Goal: Task Accomplishment & Management: Manage account settings

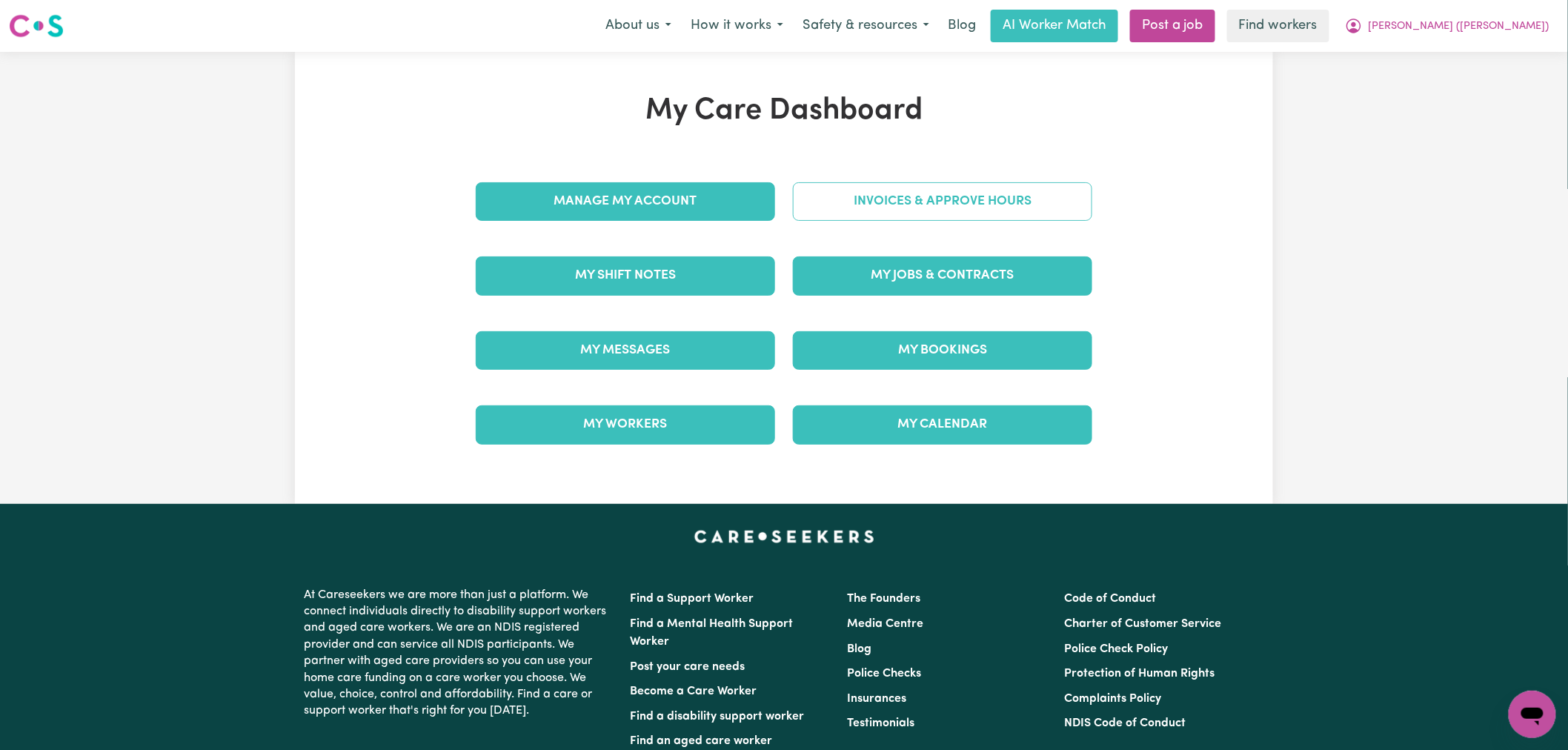
click at [973, 195] on link "Invoices & Approve Hours" at bounding box center [942, 202] width 299 height 39
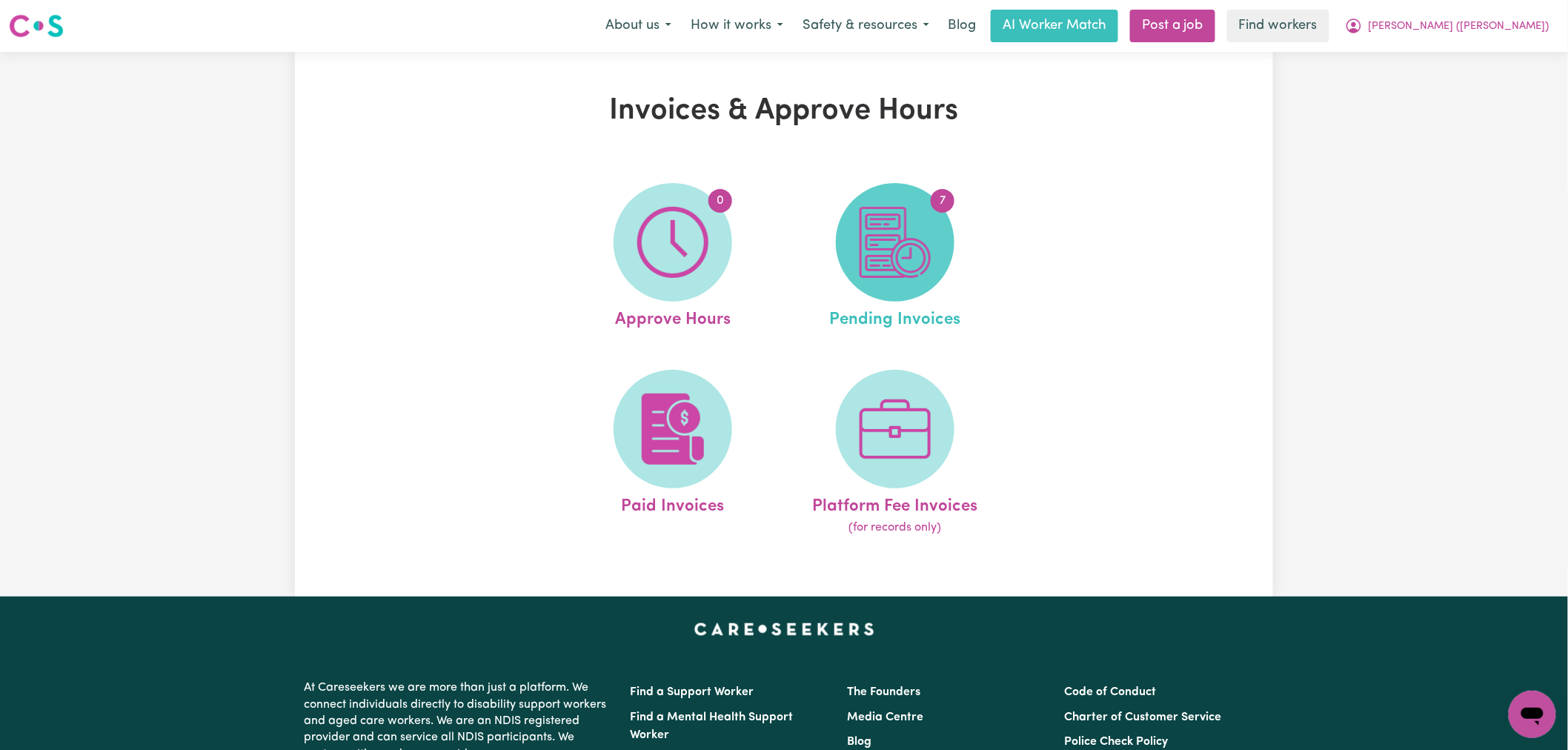
click at [910, 269] on img at bounding box center [894, 242] width 71 height 71
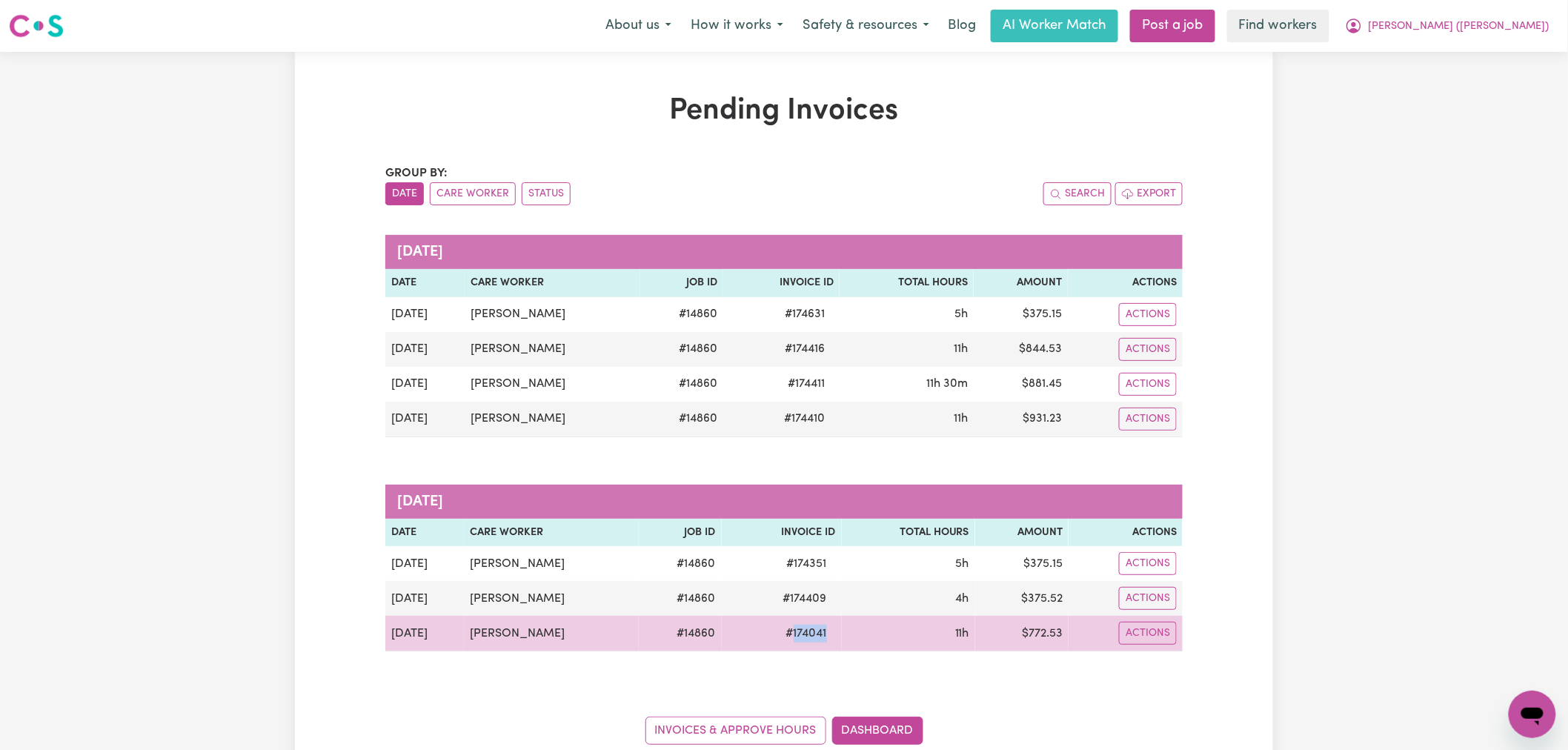
drag, startPoint x: 825, startPoint y: 634, endPoint x: 782, endPoint y: 636, distance: 43.0
click at [782, 636] on tr "[DATE] [PERSON_NAME] # 14860 # 174041 11h $ 772.53 Actions" at bounding box center [783, 633] width 797 height 36
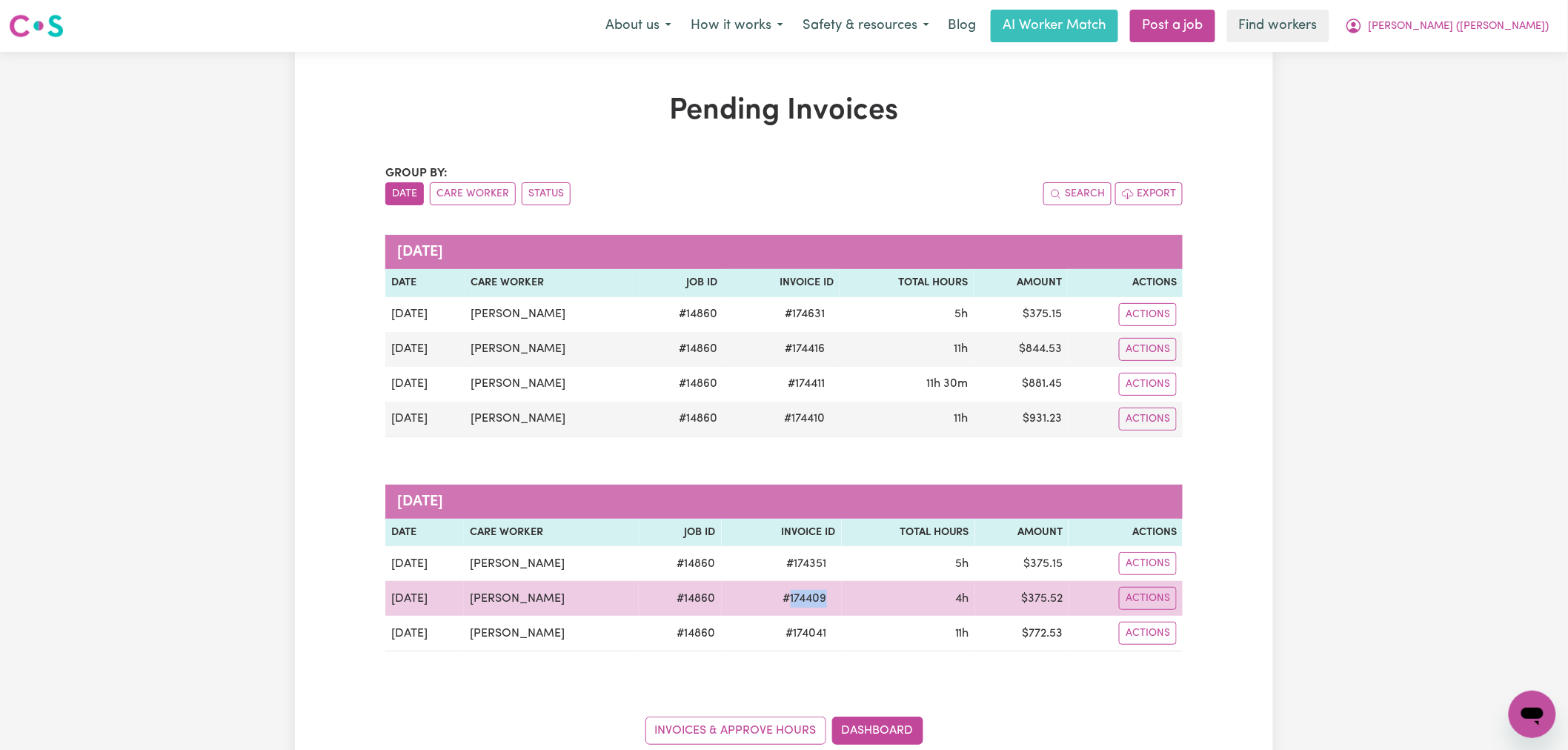
drag, startPoint x: 851, startPoint y: 609, endPoint x: 782, endPoint y: 604, distance: 69.2
click at [782, 604] on tr "[DATE] [PERSON_NAME] # 14860 # 174409 4h $ 375.52 Actions" at bounding box center [783, 599] width 797 height 35
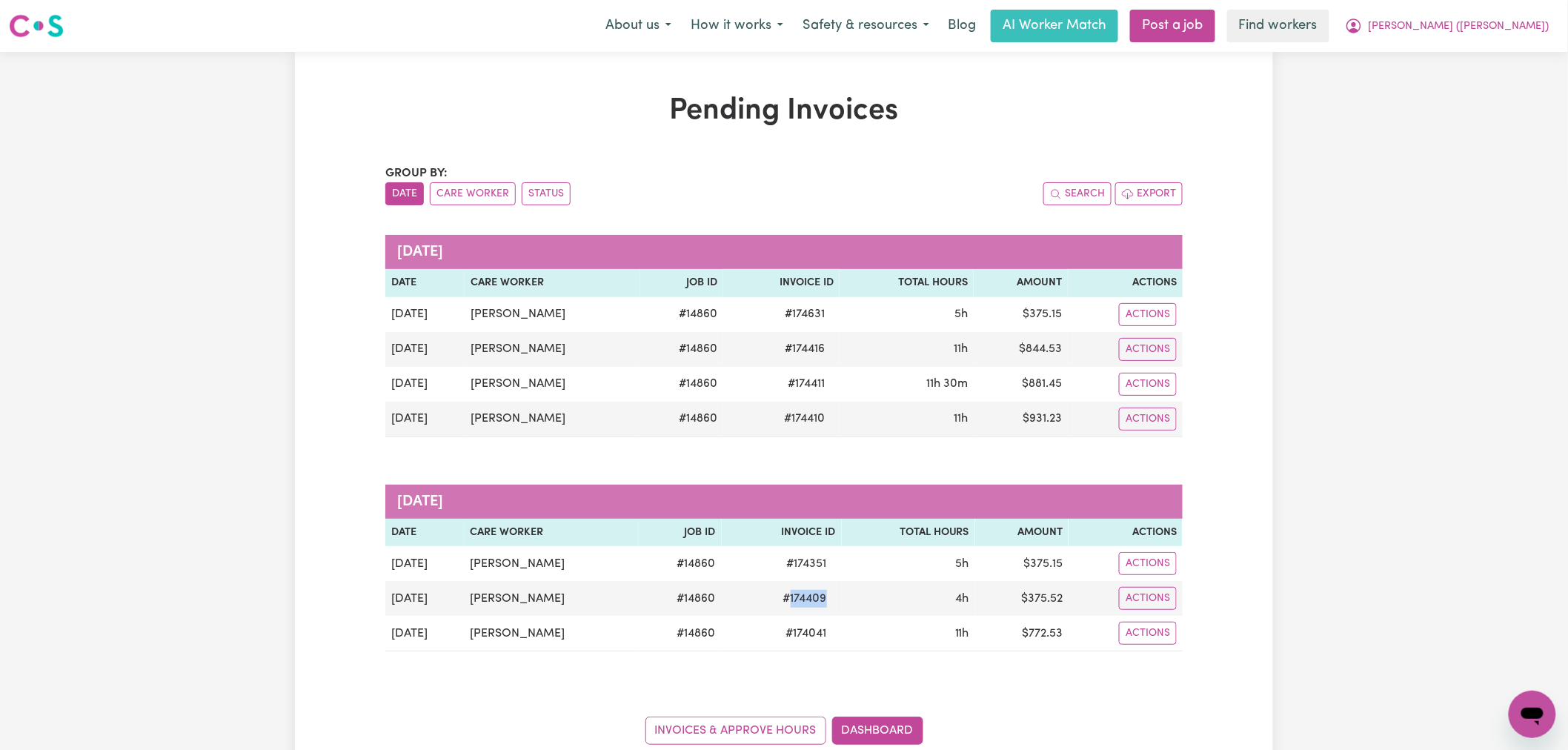
copy span "174409"
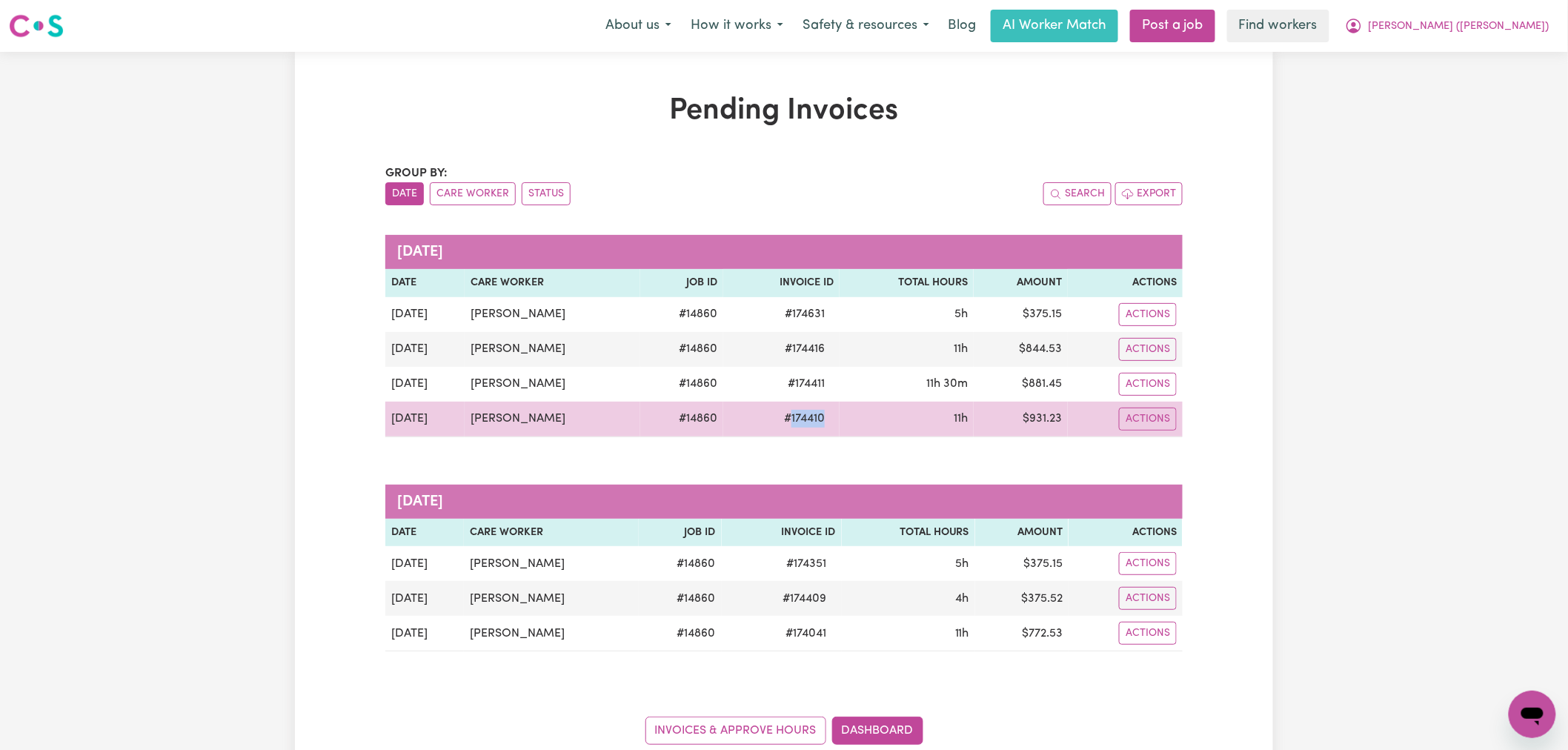
drag, startPoint x: 833, startPoint y: 418, endPoint x: 775, endPoint y: 424, distance: 58.3
click at [775, 424] on tr "[DATE] [PERSON_NAME] # 14860 # 174410 11h $ 931.23 Actions" at bounding box center [783, 419] width 797 height 36
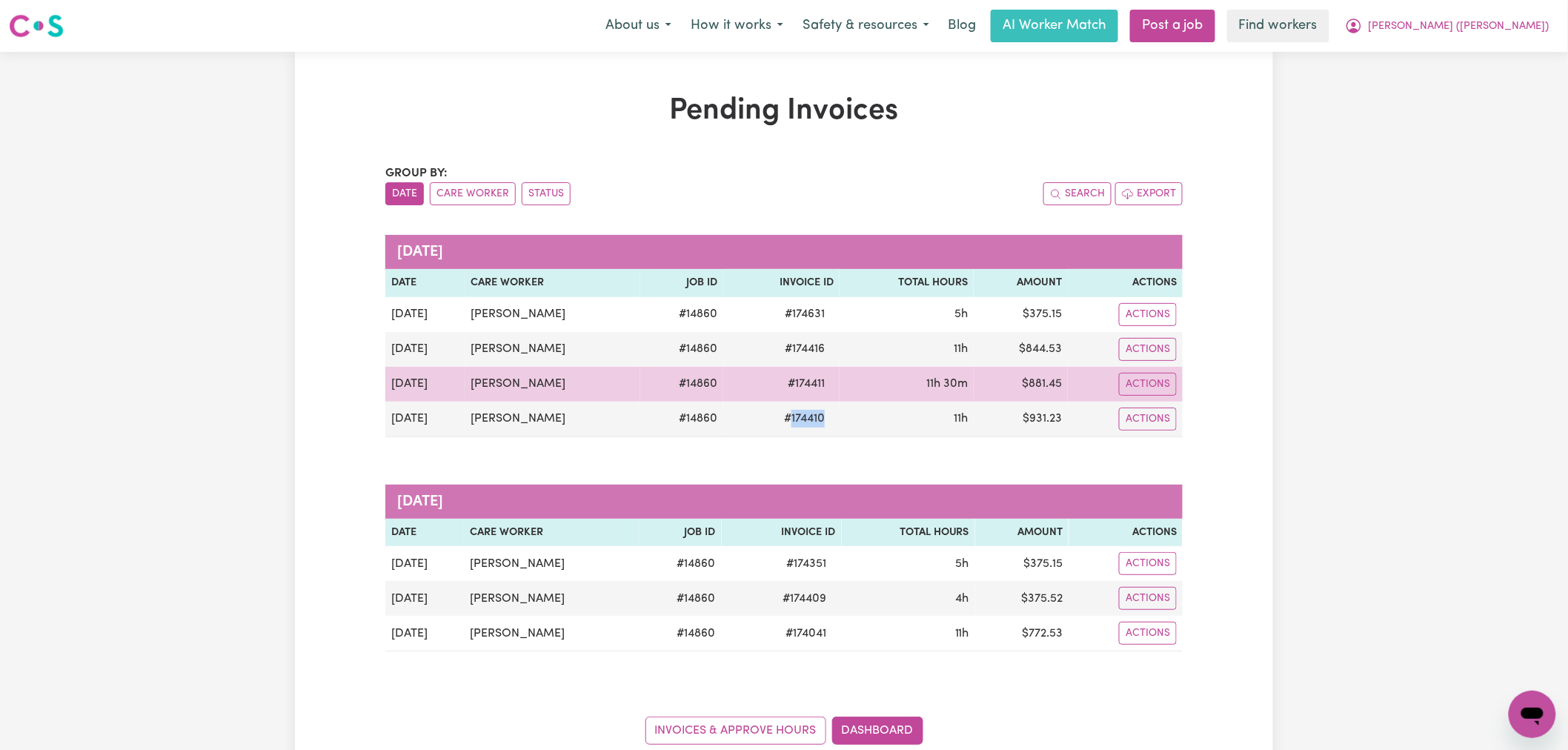
copy span "174410"
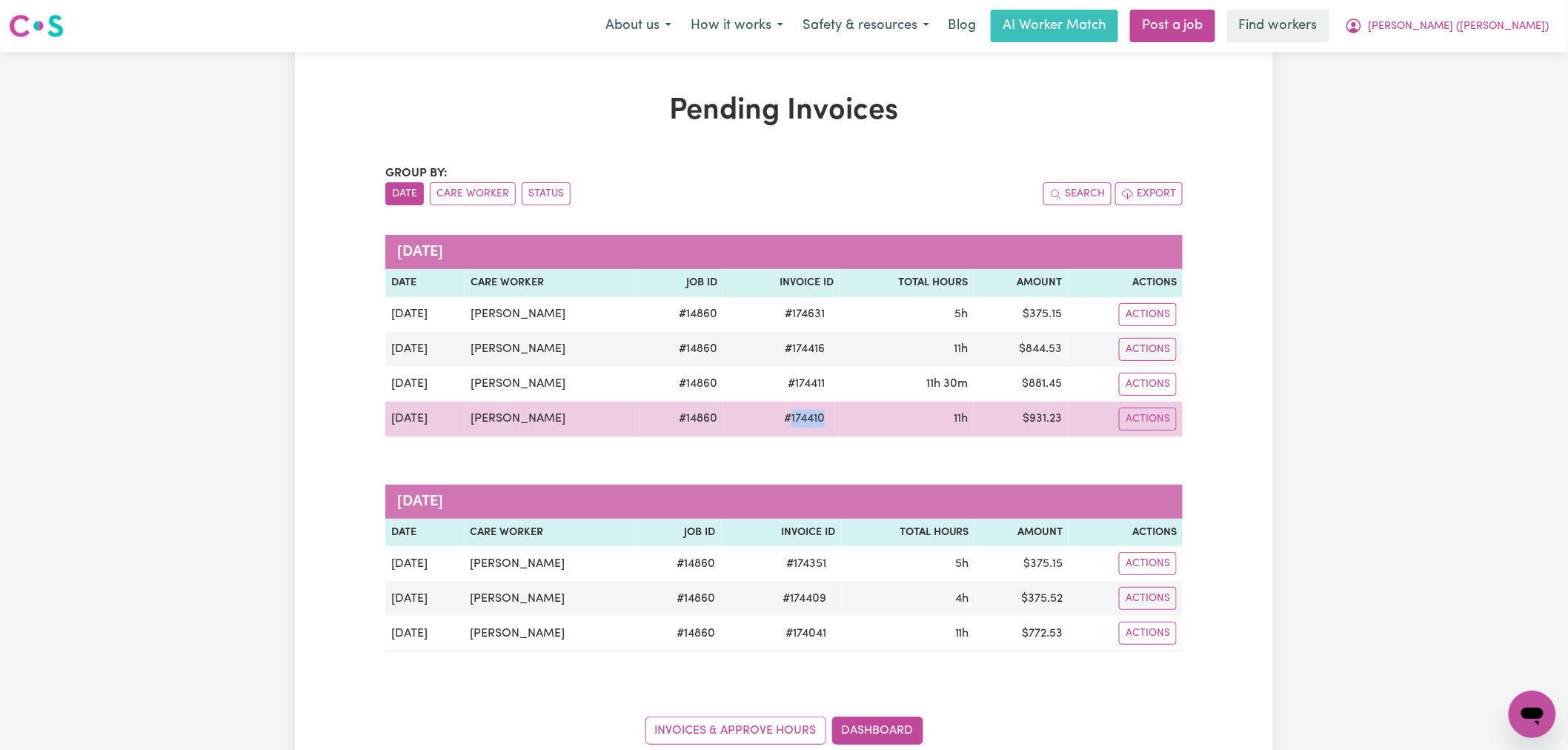
click at [823, 425] on td "# 174410" at bounding box center [781, 419] width 117 height 36
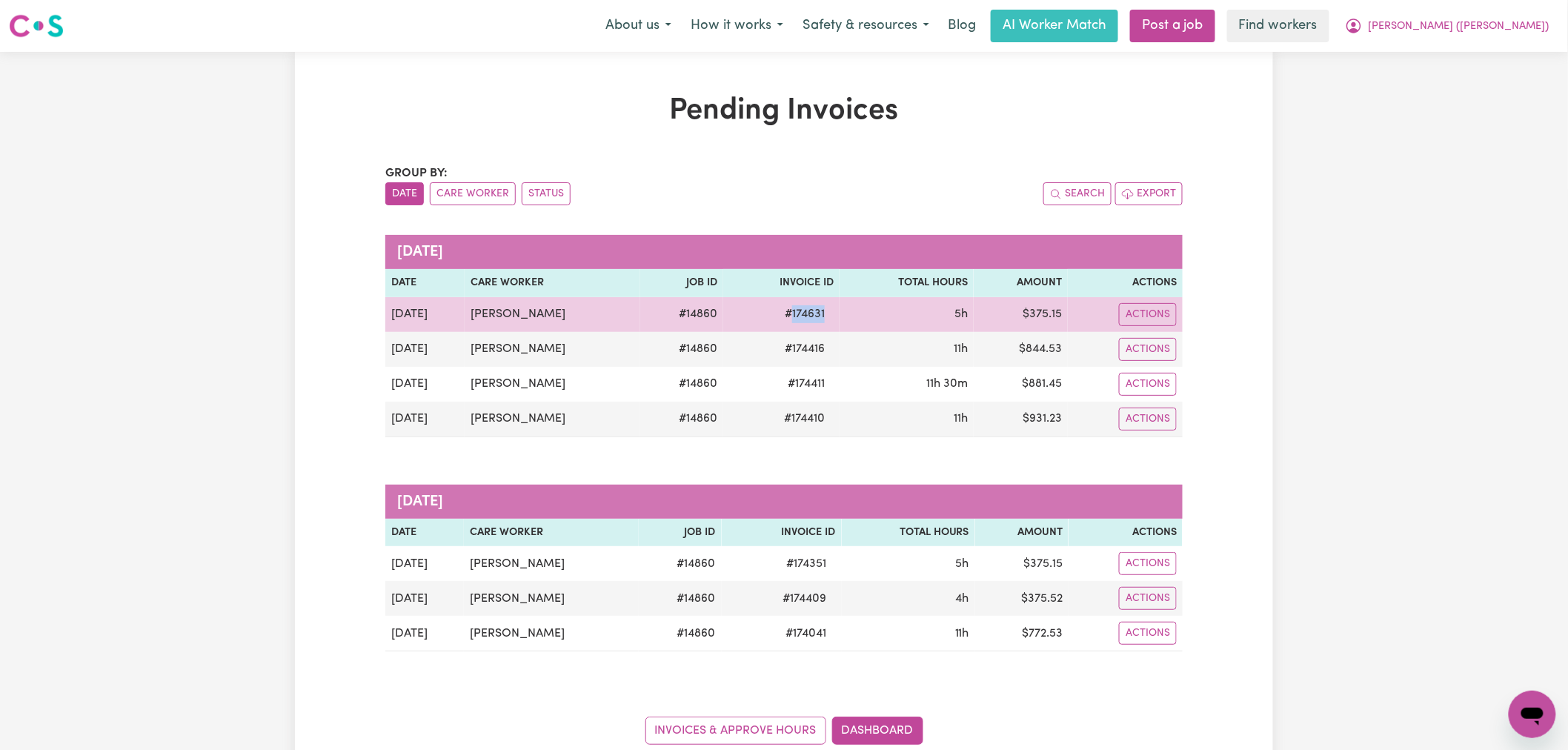
drag, startPoint x: 820, startPoint y: 312, endPoint x: 777, endPoint y: 322, distance: 44.1
click at [777, 322] on td "# 174631" at bounding box center [781, 315] width 117 height 35
copy span "174631"
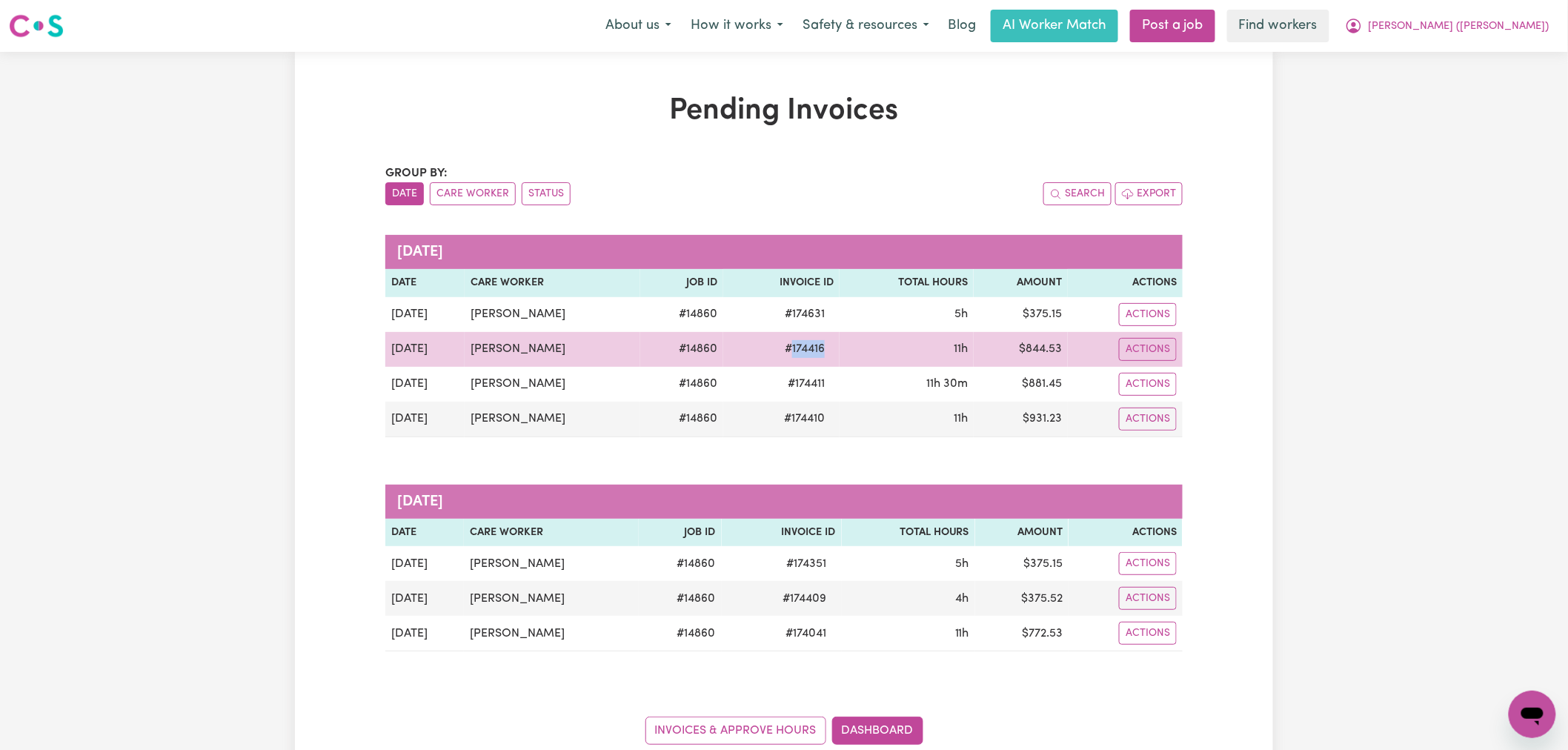
drag, startPoint x: 823, startPoint y: 352, endPoint x: 774, endPoint y: 354, distance: 49.0
click at [774, 354] on tr "[DATE] [PERSON_NAME] # 14860 # 174416 11h $ 844.53 Actions" at bounding box center [783, 350] width 797 height 35
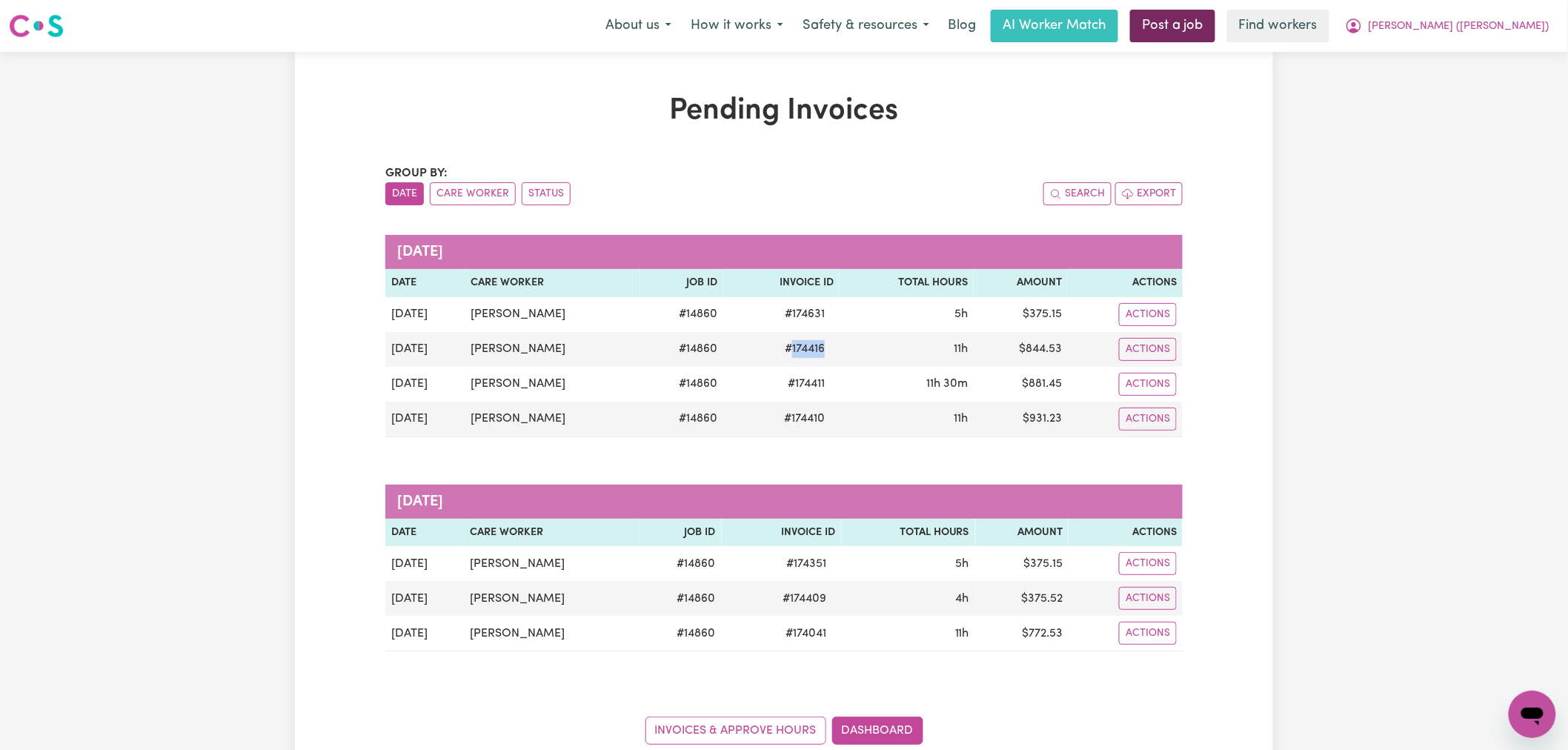
copy span "174416"
click at [780, 486] on caption "[DATE]" at bounding box center [783, 502] width 797 height 34
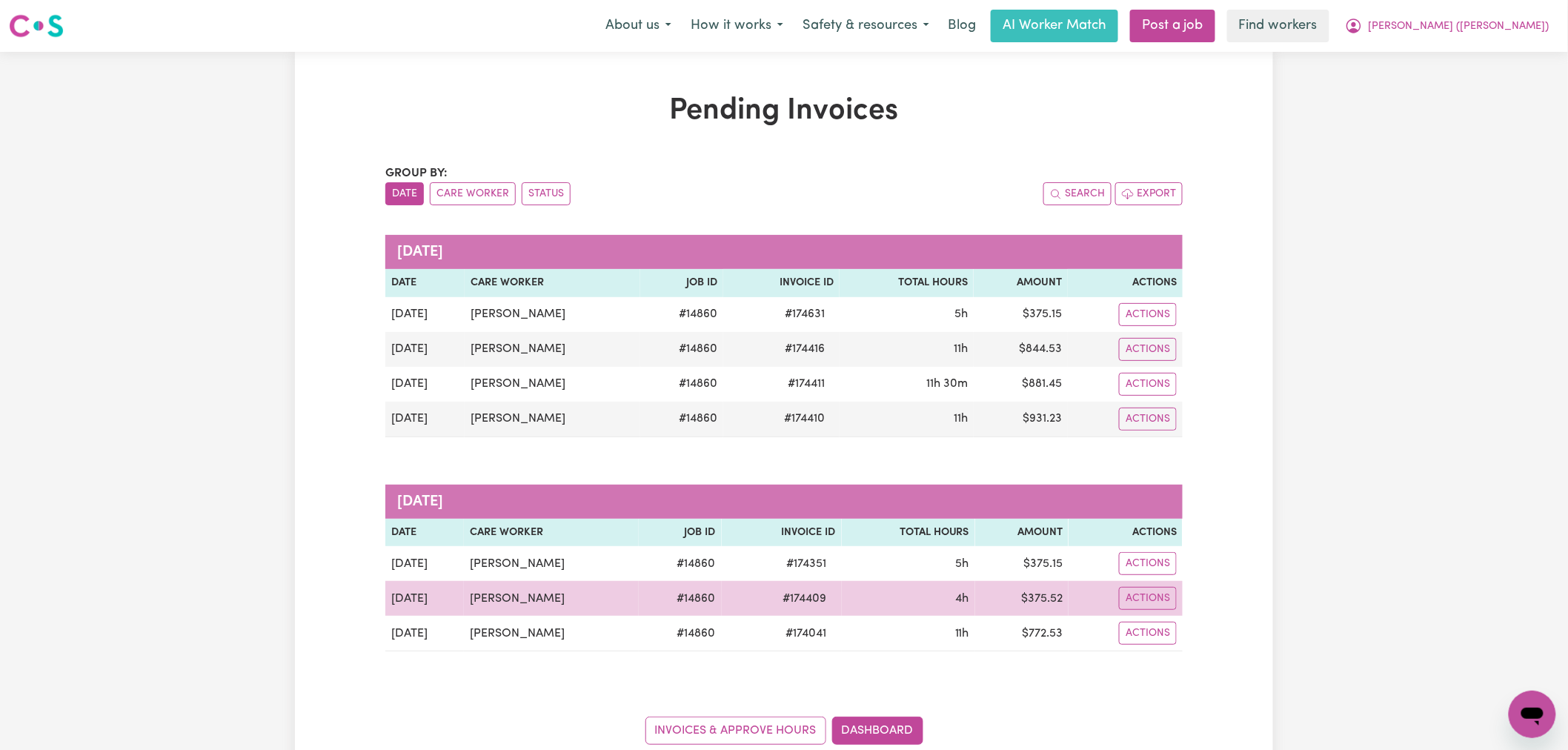
click at [811, 604] on span "# 174409" at bounding box center [805, 599] width 61 height 18
click at [789, 611] on td "# 174409" at bounding box center [781, 599] width 120 height 35
click at [1003, 612] on td "$ 375.52" at bounding box center [1022, 599] width 93 height 35
click at [994, 616] on td "$ 375.52" at bounding box center [1022, 599] width 93 height 35
click at [778, 615] on td "# 174409" at bounding box center [781, 599] width 120 height 35
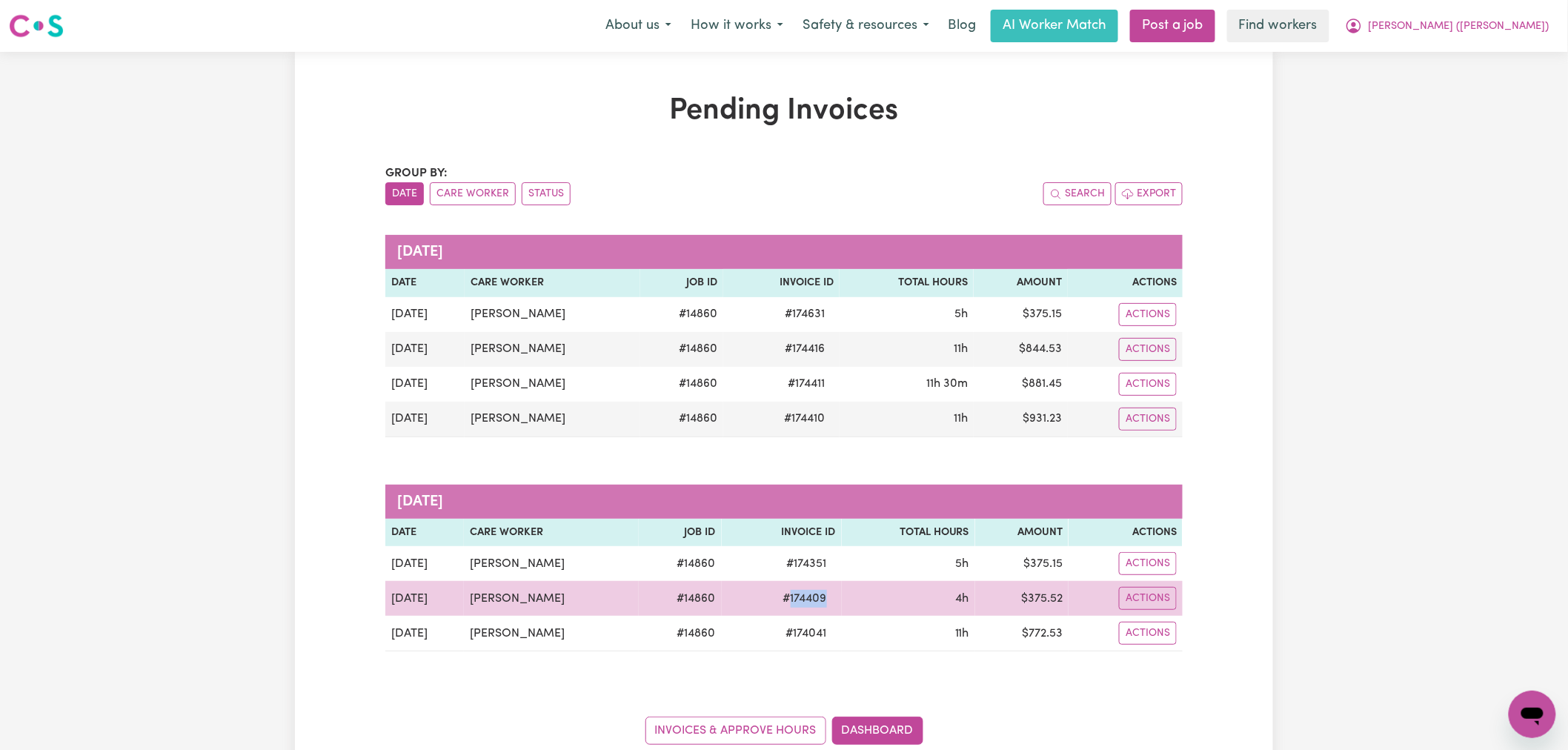
click at [778, 615] on td "# 174409" at bounding box center [781, 599] width 120 height 35
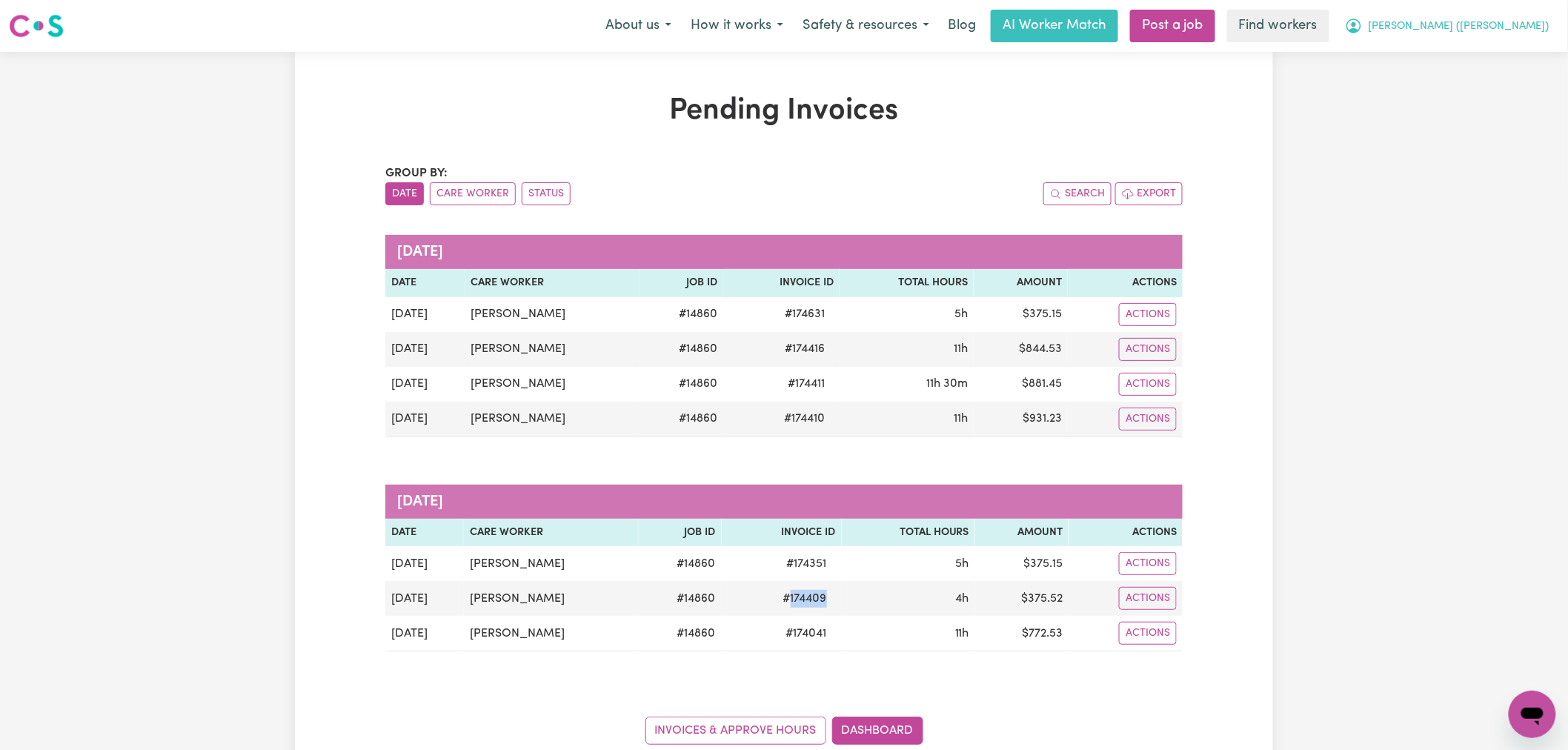
click at [1540, 19] on span "[PERSON_NAME] ([PERSON_NAME])" at bounding box center [1459, 26] width 181 height 17
click at [1520, 82] on link "Logout" at bounding box center [1500, 85] width 118 height 28
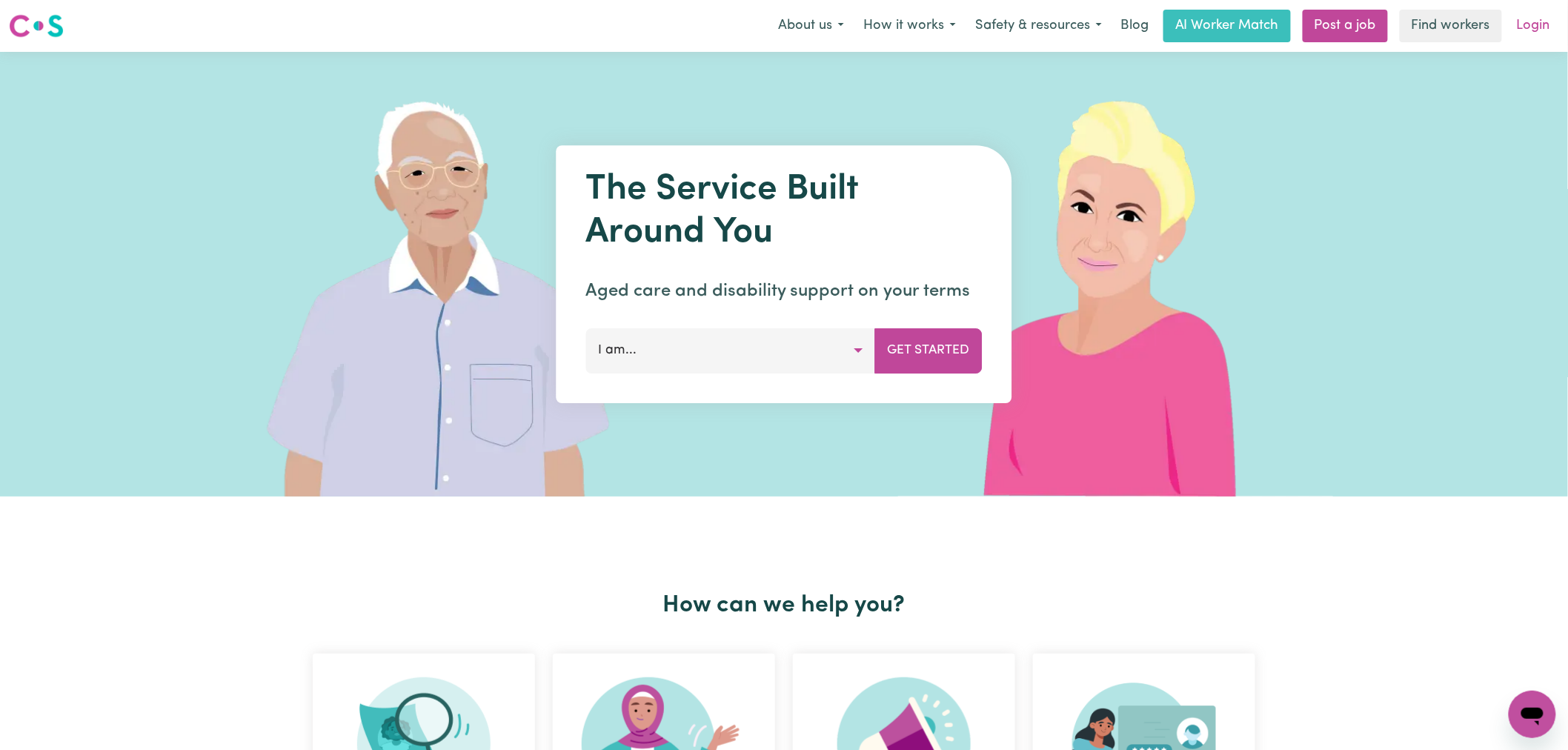
click at [1530, 26] on link "Login" at bounding box center [1534, 25] width 51 height 32
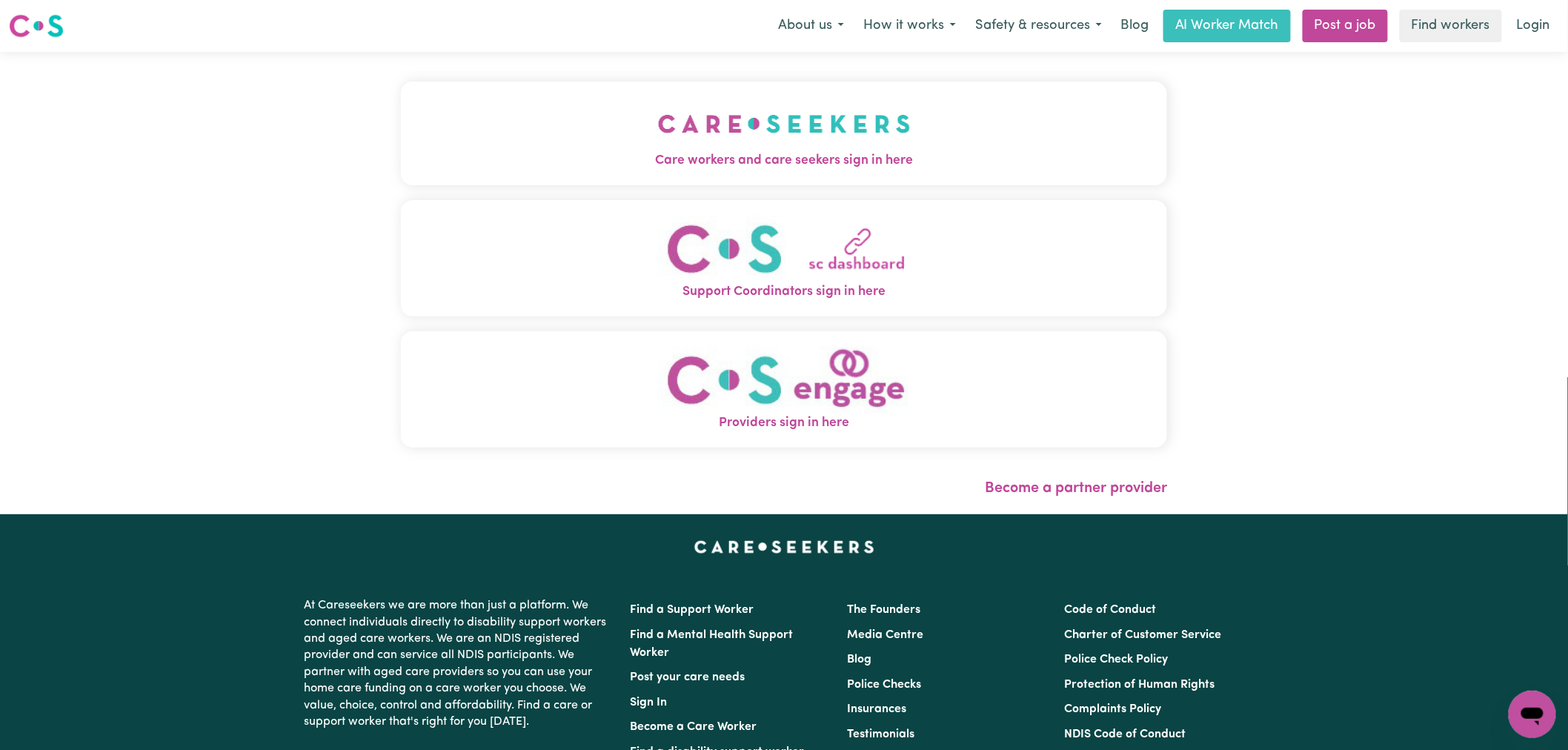
click at [445, 130] on button "Care workers and care seekers sign in here" at bounding box center [784, 133] width 766 height 104
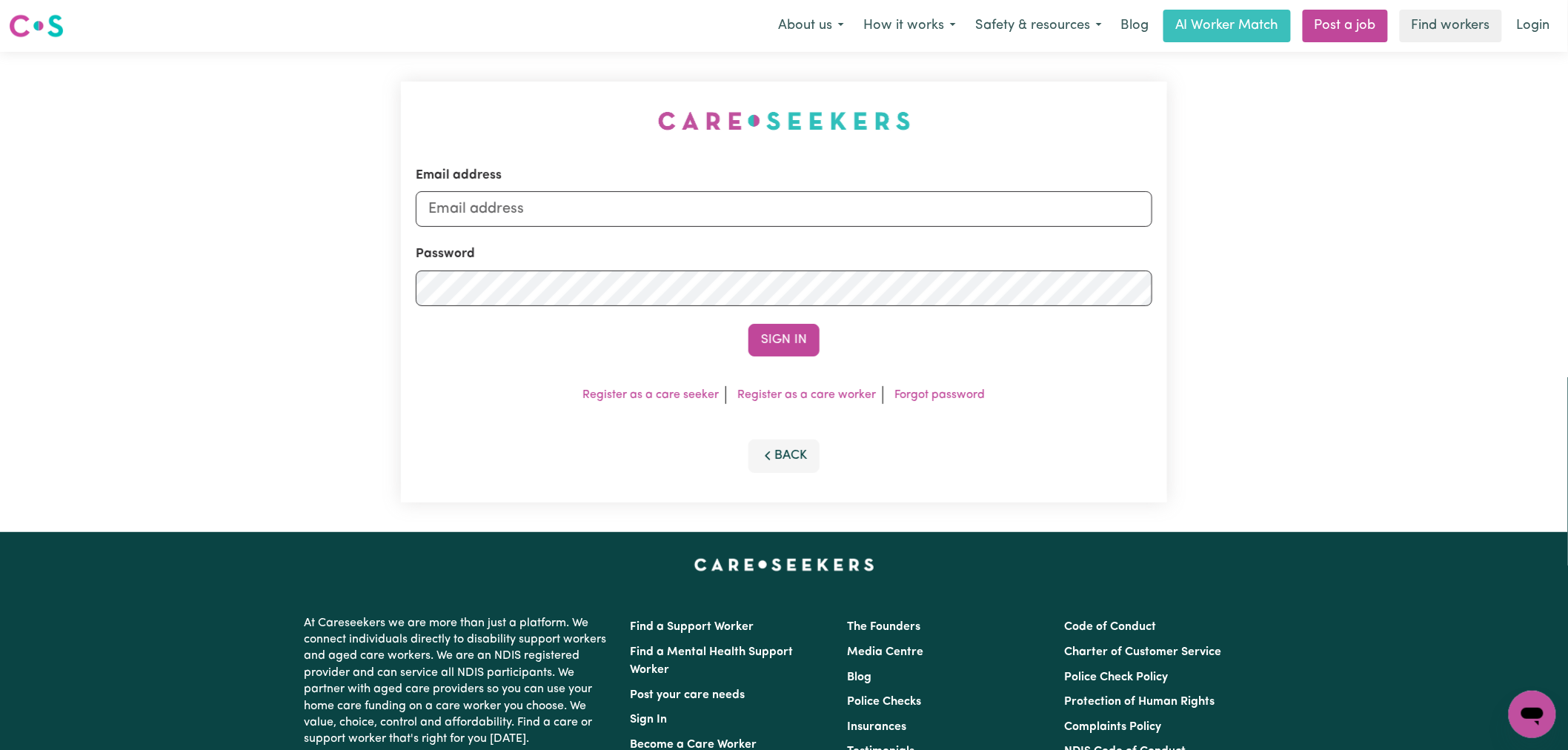
click at [647, 232] on form "Email address Password Sign In" at bounding box center [784, 261] width 737 height 190
drag, startPoint x: 636, startPoint y: 212, endPoint x: 635, endPoint y: 226, distance: 14.0
click at [636, 212] on input "[PERSON_NAME][EMAIL_ADDRESS][DOMAIN_NAME]" at bounding box center [784, 209] width 737 height 36
drag, startPoint x: 816, startPoint y: 210, endPoint x: 504, endPoint y: 208, distance: 312.0
click at [504, 208] on input "[EMAIL_ADDRESS][DOMAIN_NAME]" at bounding box center [784, 209] width 737 height 36
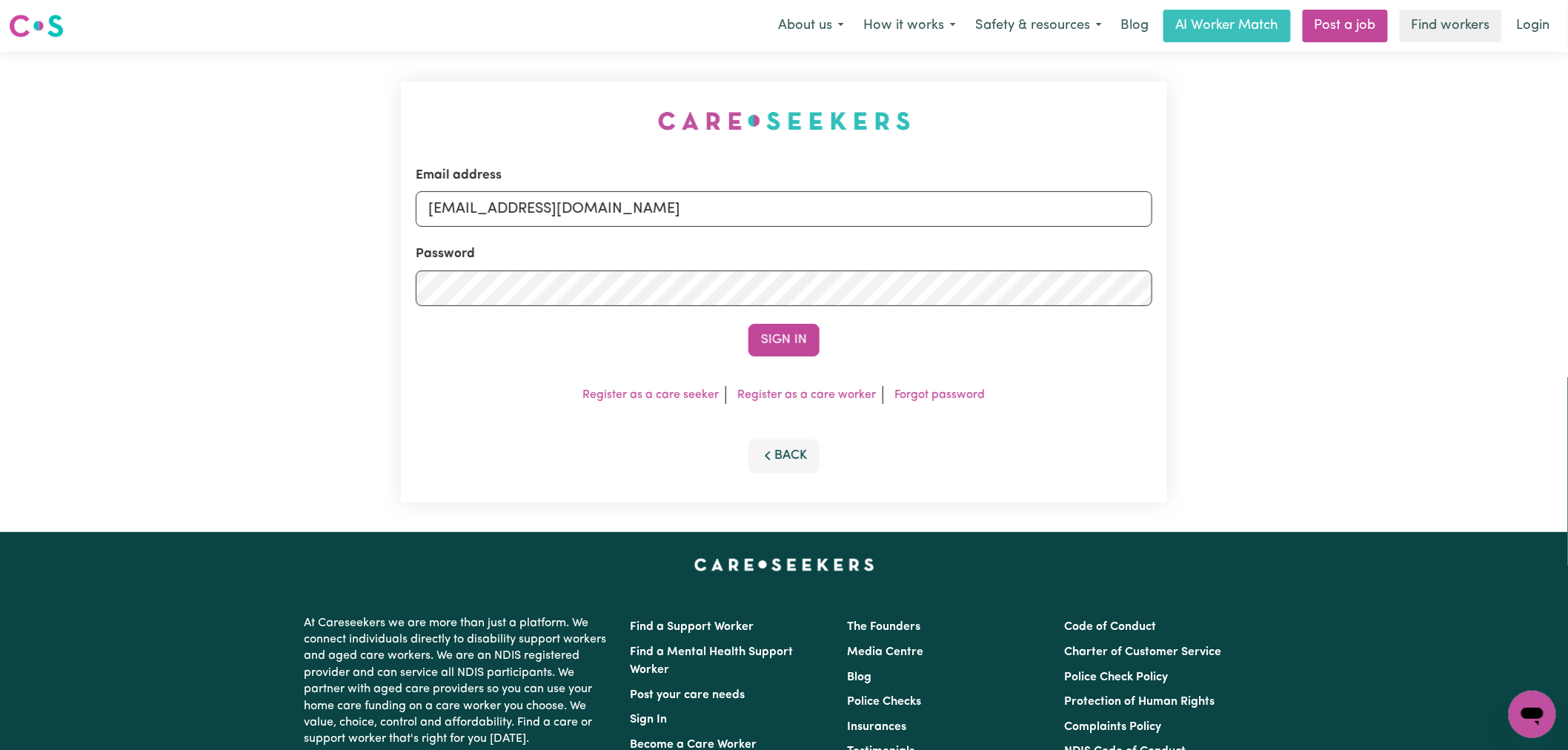
type input "[EMAIL_ADDRESS][DOMAIN_NAME]"
click at [749, 324] on button "Sign In" at bounding box center [784, 339] width 71 height 32
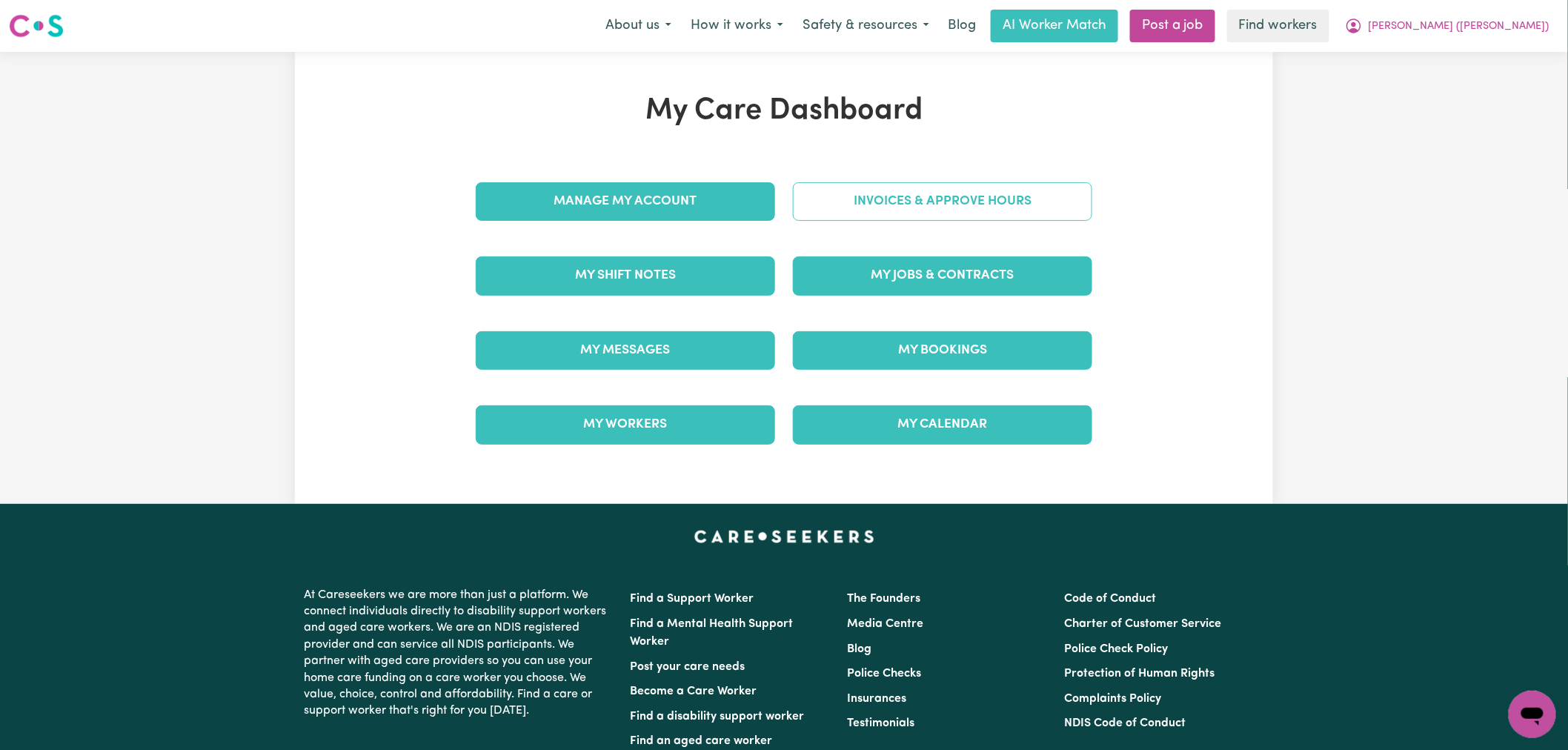
click at [908, 205] on link "Invoices & Approve Hours" at bounding box center [942, 202] width 299 height 39
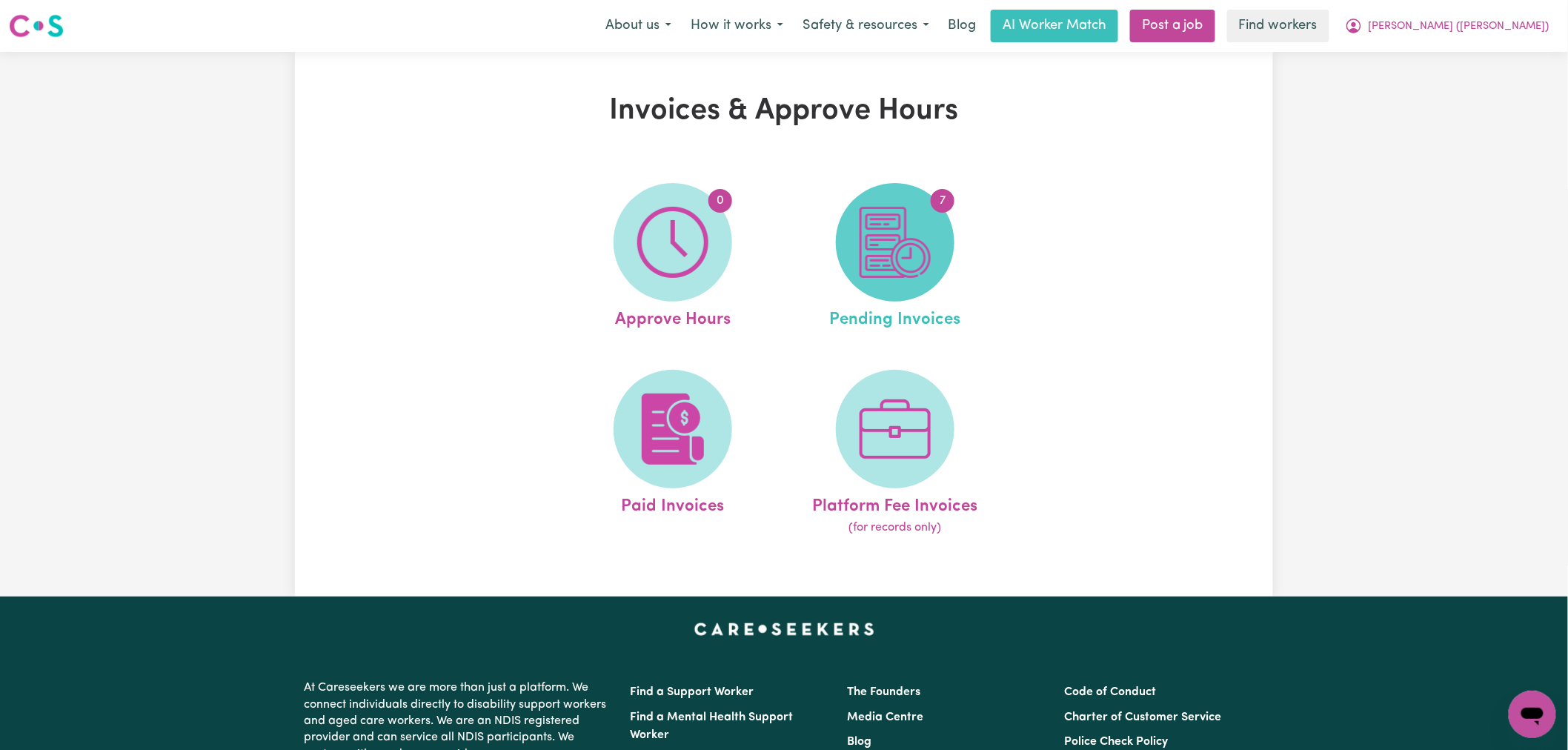
click at [912, 241] on img at bounding box center [894, 242] width 71 height 71
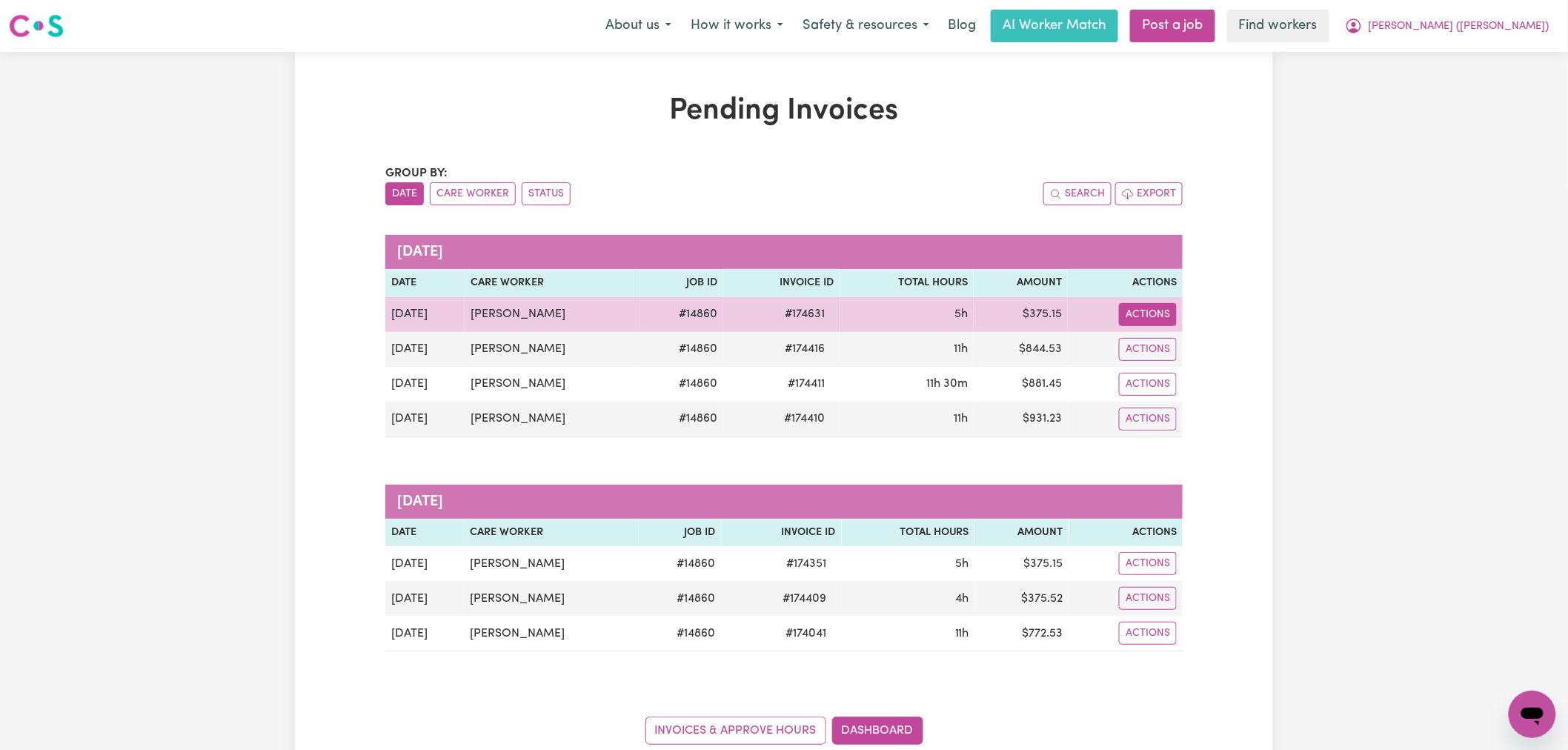
click at [1153, 305] on button "Actions" at bounding box center [1148, 315] width 58 height 23
click at [1162, 349] on link "Download Invoice" at bounding box center [1192, 349] width 136 height 30
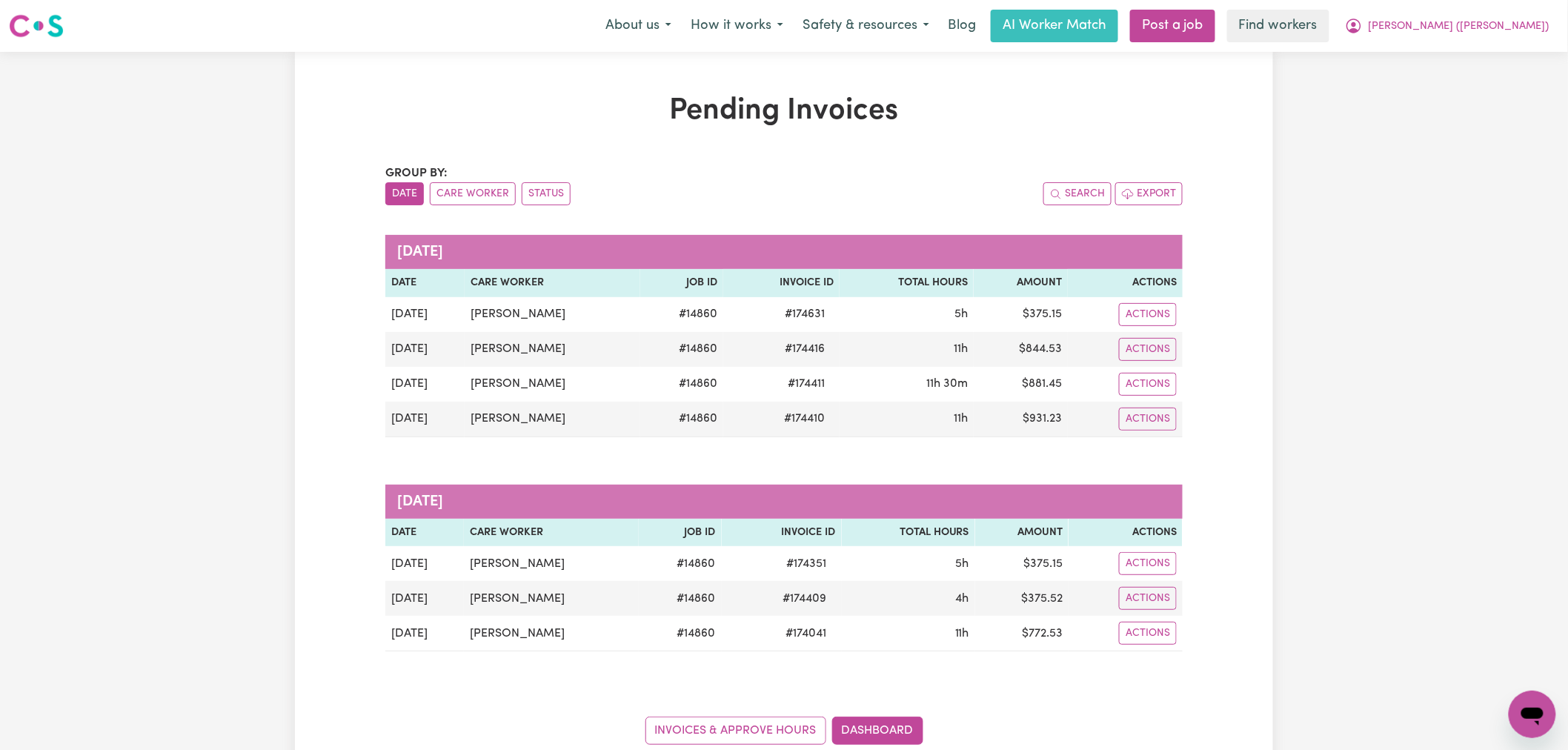
click at [260, 456] on div "Pending Invoices Group by: Date Care Worker Status Search Export [DATE] Date Ca…" at bounding box center [784, 418] width 1568 height 734
click at [1502, 28] on span "[PERSON_NAME] ([PERSON_NAME])" at bounding box center [1459, 26] width 181 height 17
click at [1505, 56] on link "My Dashboard" at bounding box center [1500, 58] width 118 height 28
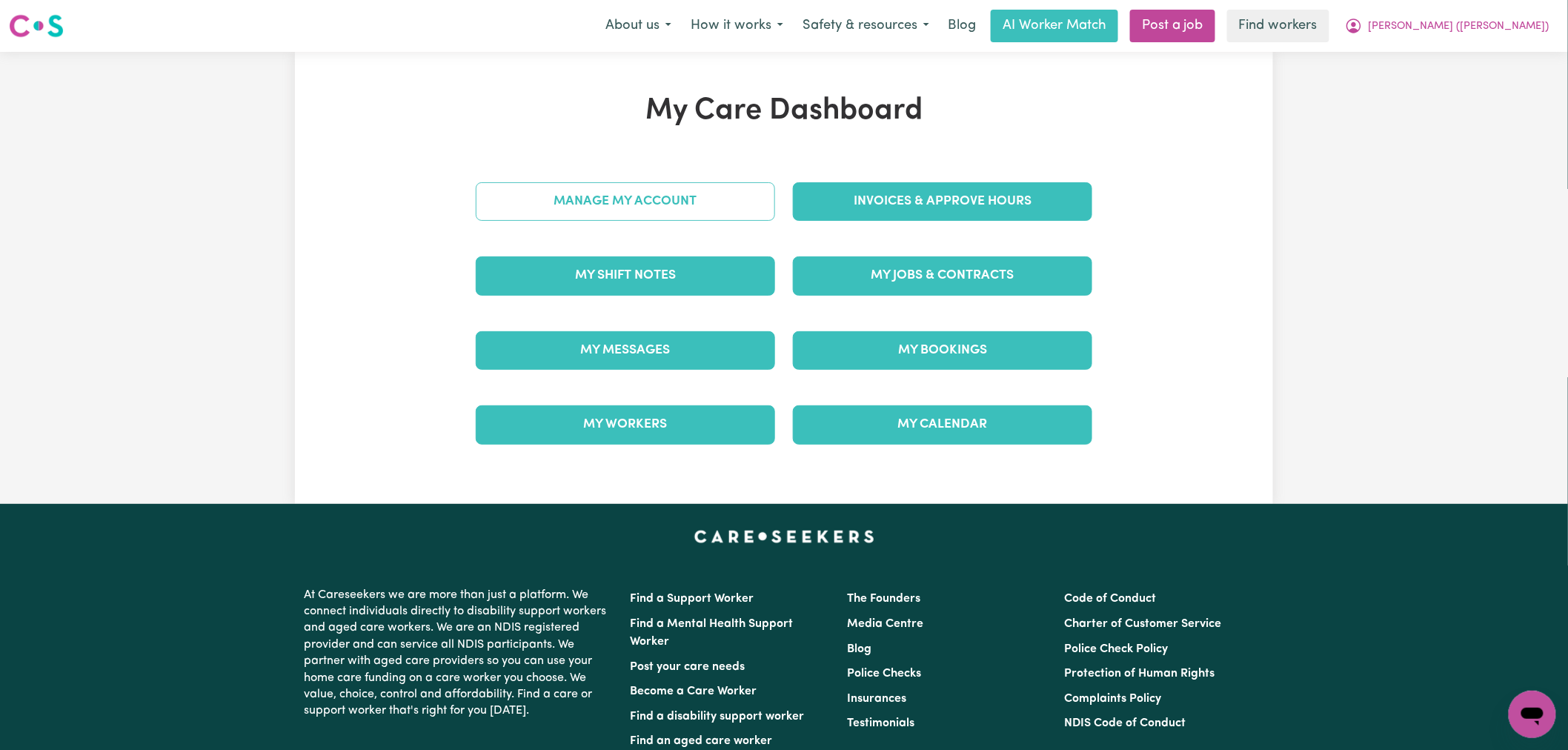
click at [567, 206] on link "Manage My Account" at bounding box center [625, 202] width 299 height 39
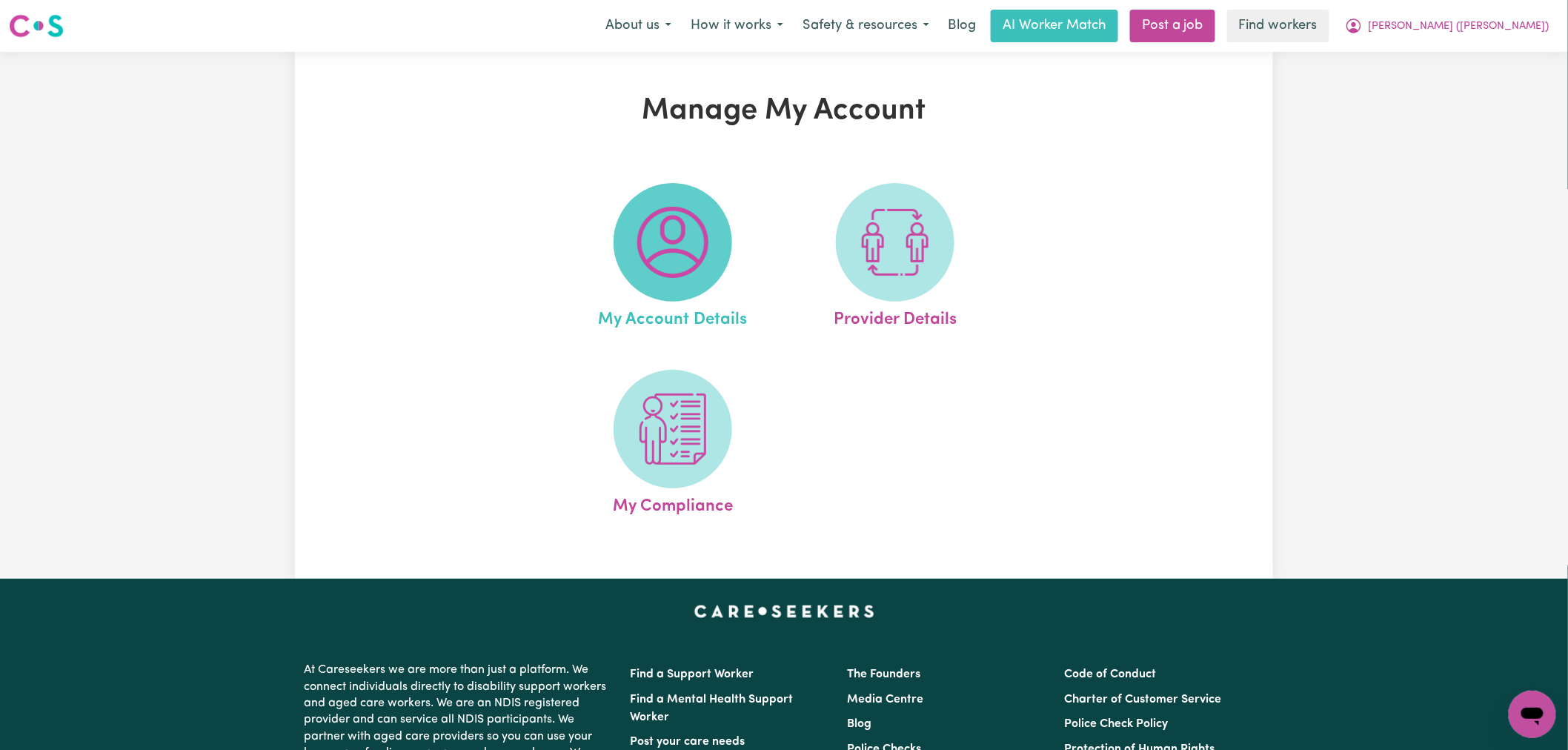
click at [665, 225] on img at bounding box center [673, 242] width 71 height 71
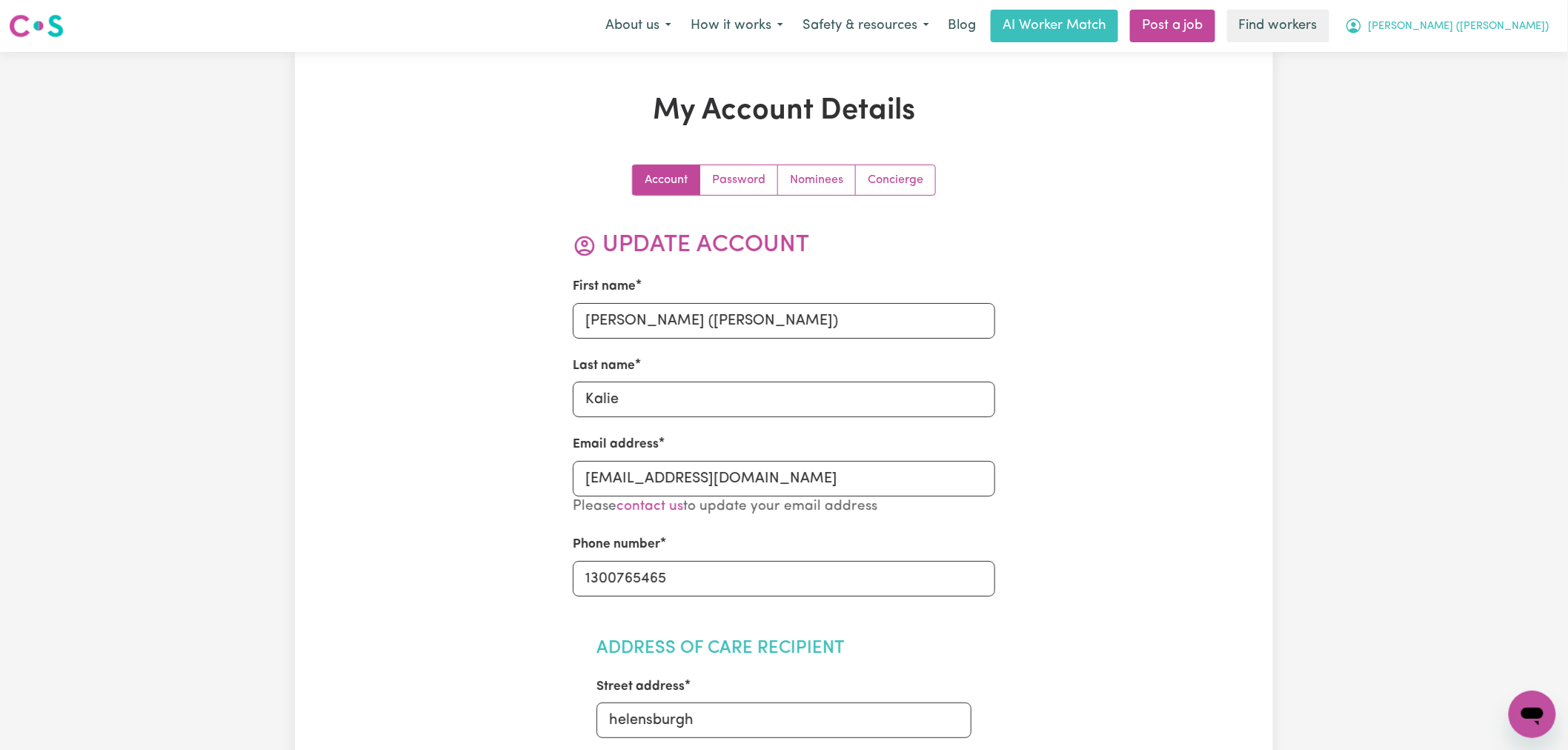
click at [1494, 39] on button "[PERSON_NAME] ([PERSON_NAME])" at bounding box center [1447, 25] width 224 height 31
click at [1493, 61] on link "My Dashboard" at bounding box center [1500, 58] width 118 height 28
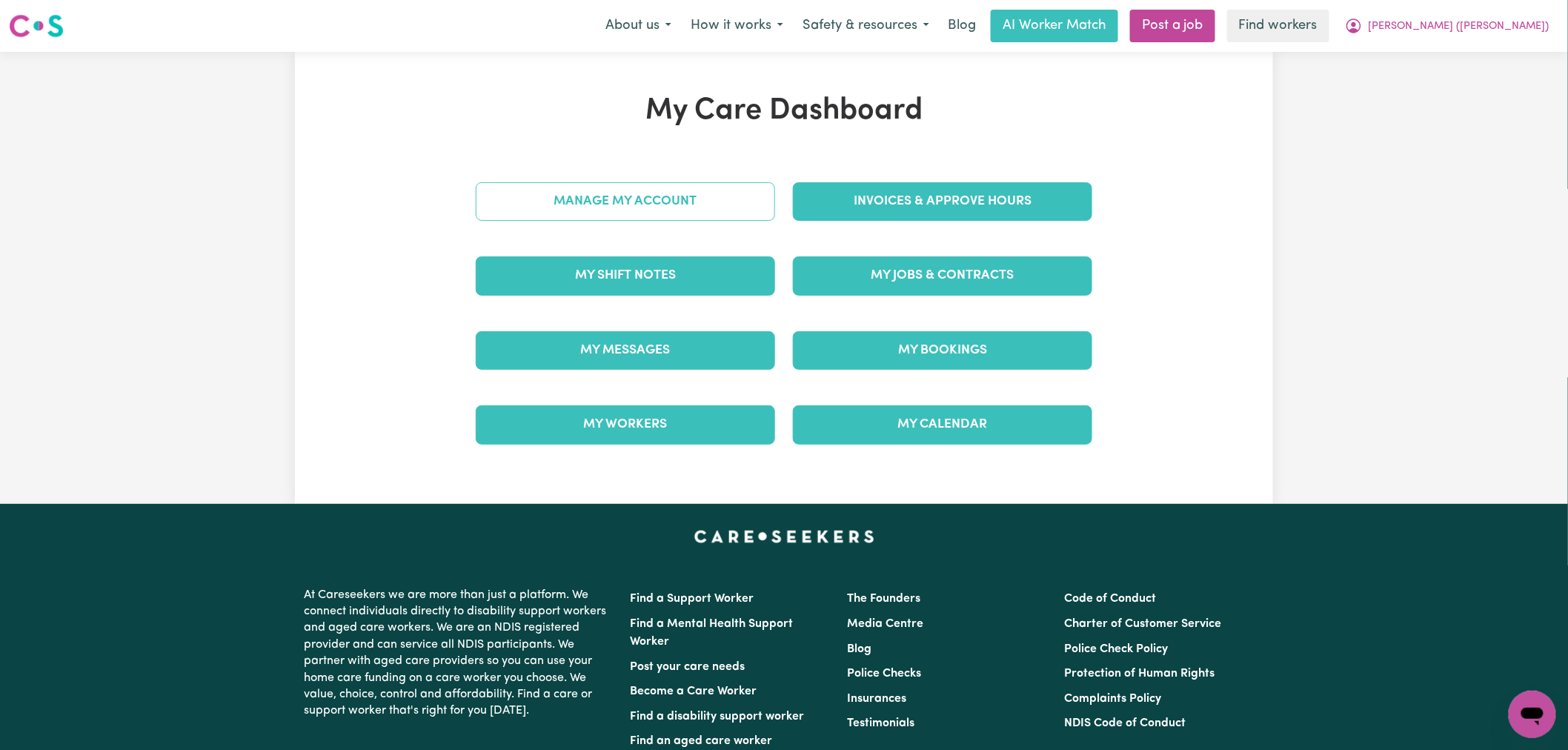
click at [695, 198] on link "Manage My Account" at bounding box center [625, 202] width 299 height 39
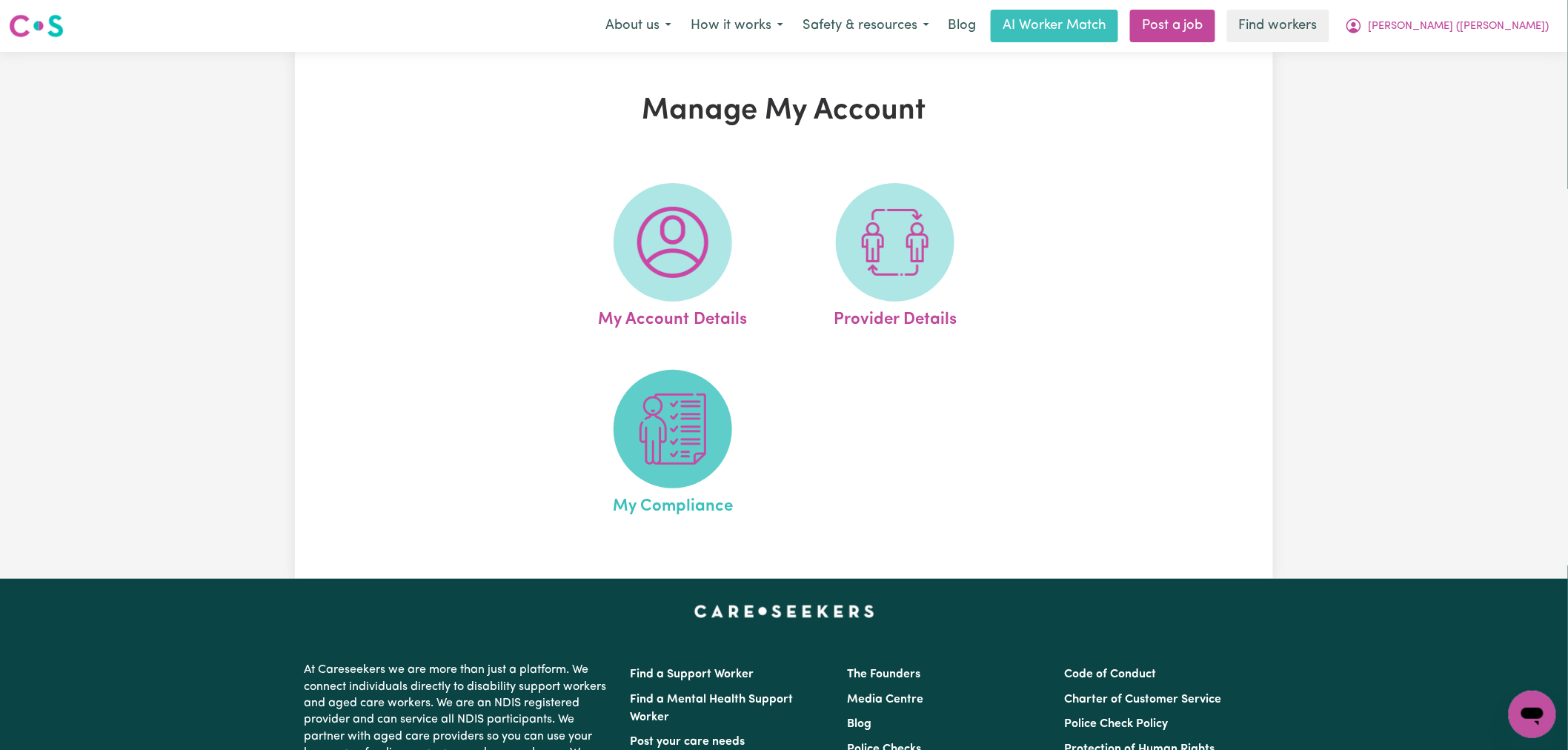
click at [713, 461] on span at bounding box center [673, 429] width 118 height 118
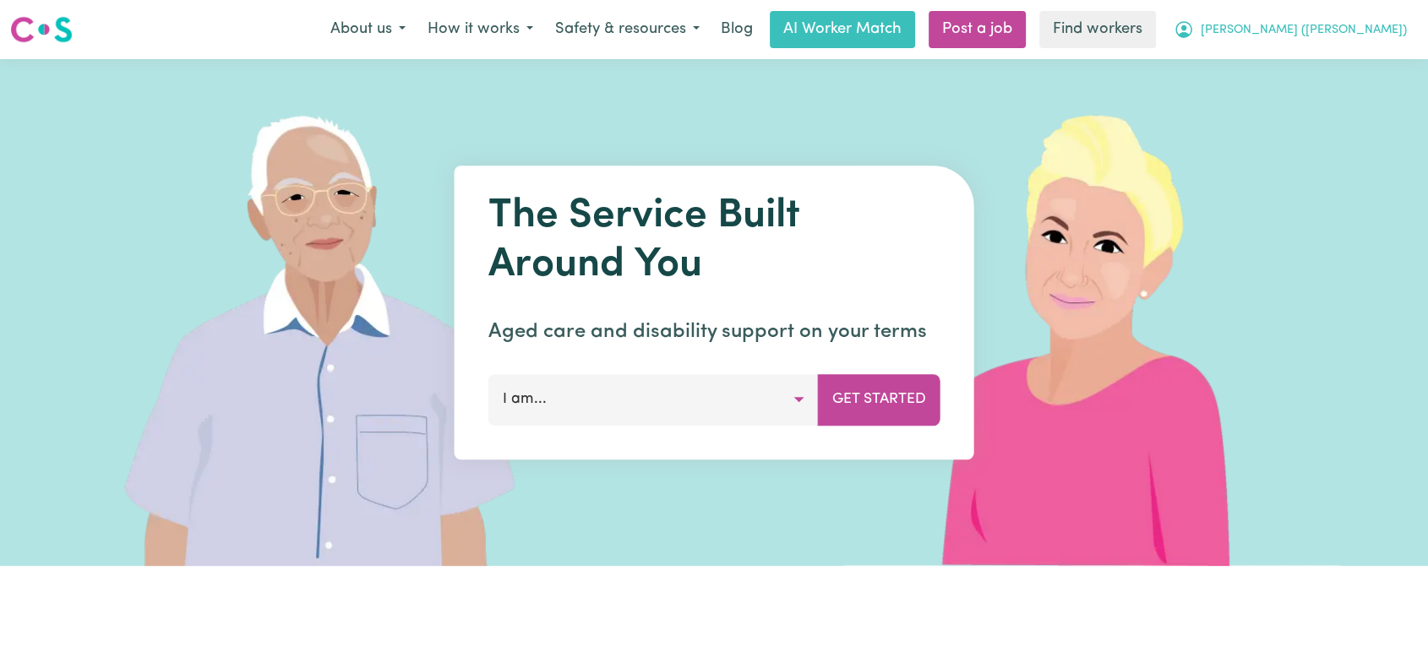
click at [1372, 28] on span "[PERSON_NAME] ([PERSON_NAME])" at bounding box center [1304, 30] width 206 height 19
click at [1350, 93] on link "Logout" at bounding box center [1351, 97] width 134 height 32
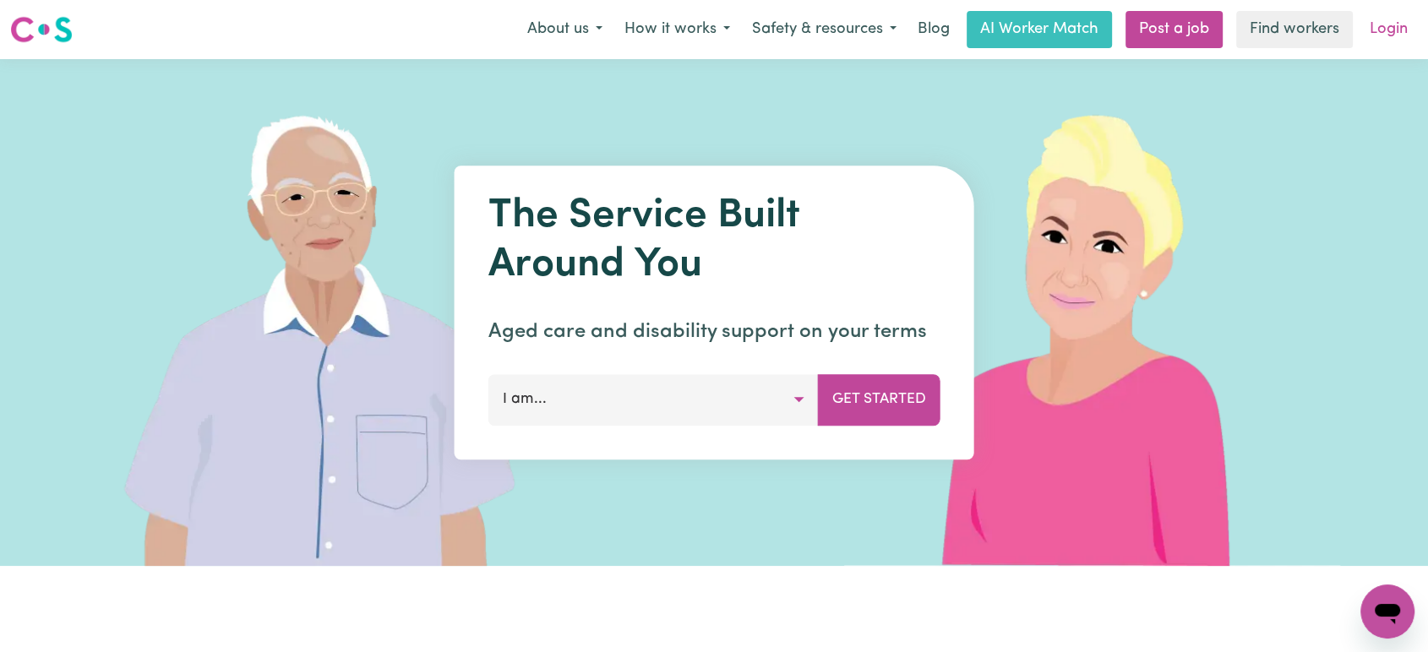
click at [1382, 28] on link "Login" at bounding box center [1389, 29] width 58 height 37
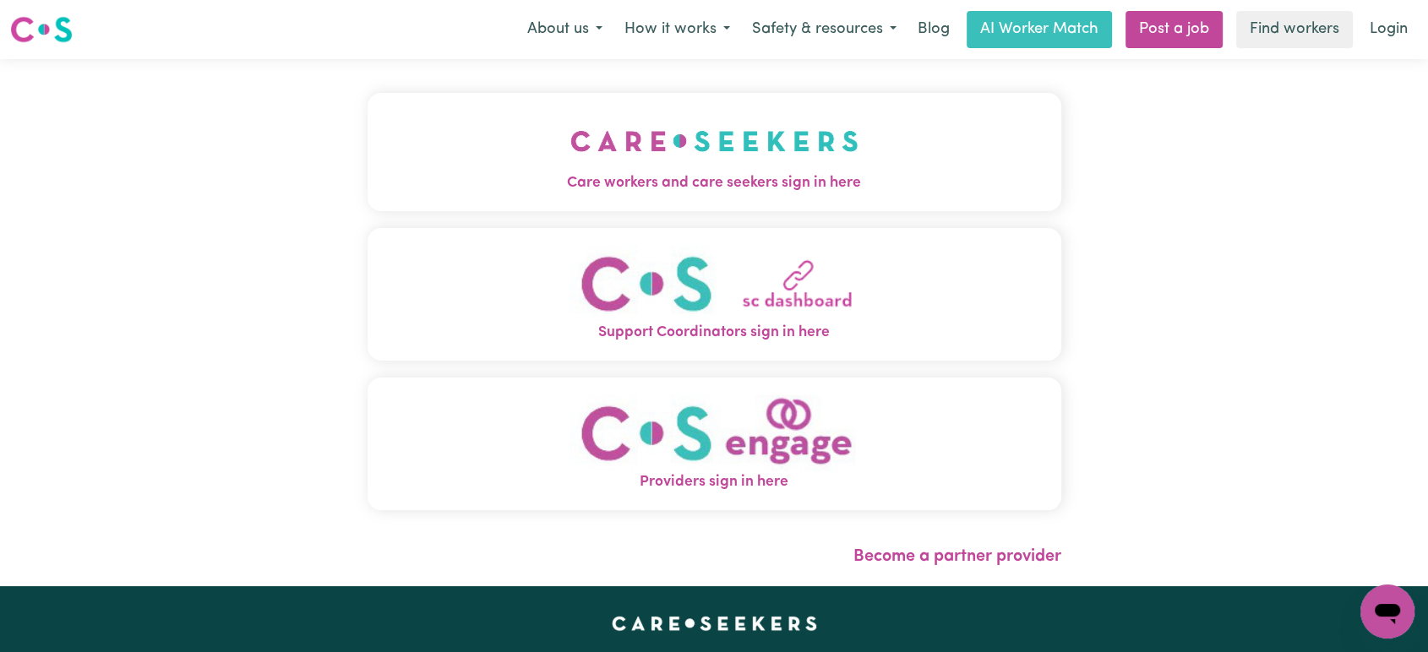
click at [426, 176] on span "Care workers and care seekers sign in here" at bounding box center [715, 183] width 694 height 22
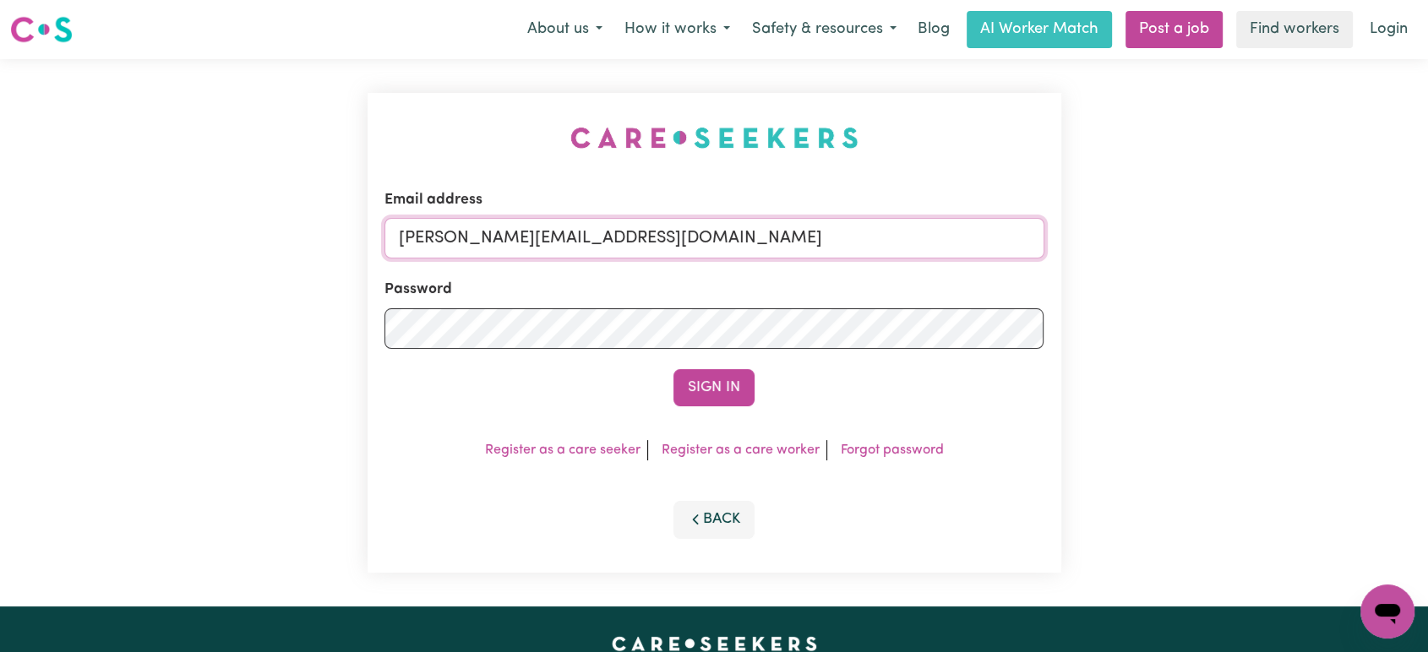
click at [721, 235] on input "[PERSON_NAME][EMAIL_ADDRESS][DOMAIN_NAME]" at bounding box center [715, 238] width 660 height 41
drag, startPoint x: 842, startPoint y: 242, endPoint x: 491, endPoint y: 248, distance: 350.8
click at [491, 248] on input "superuser~PerryHolzmannHCP@careseekers.com.au" at bounding box center [715, 238] width 660 height 41
type input "superuser~PerryHolzmannHCP@careseekers.com.au"
click at [716, 384] on button "Sign In" at bounding box center [714, 387] width 81 height 37
